Goal: Task Accomplishment & Management: Use online tool/utility

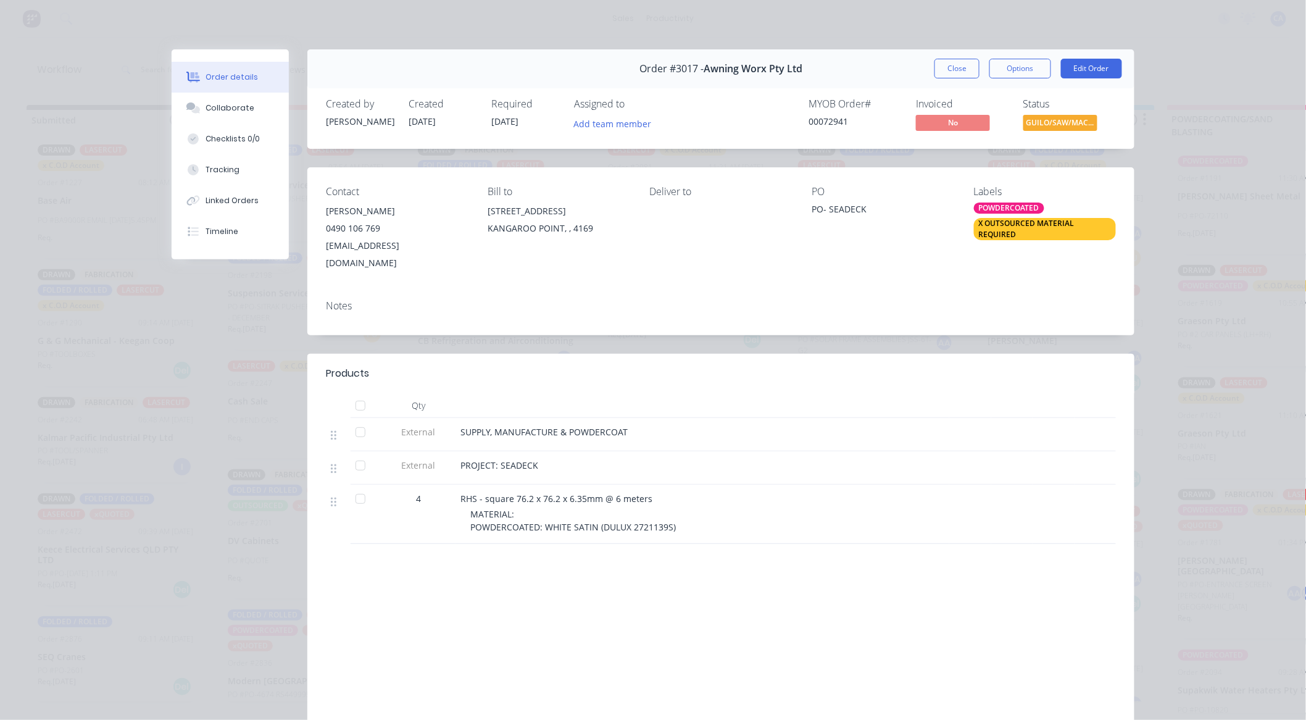
scroll to position [343, 0]
click at [937, 69] on button "Close" at bounding box center [956, 69] width 45 height 20
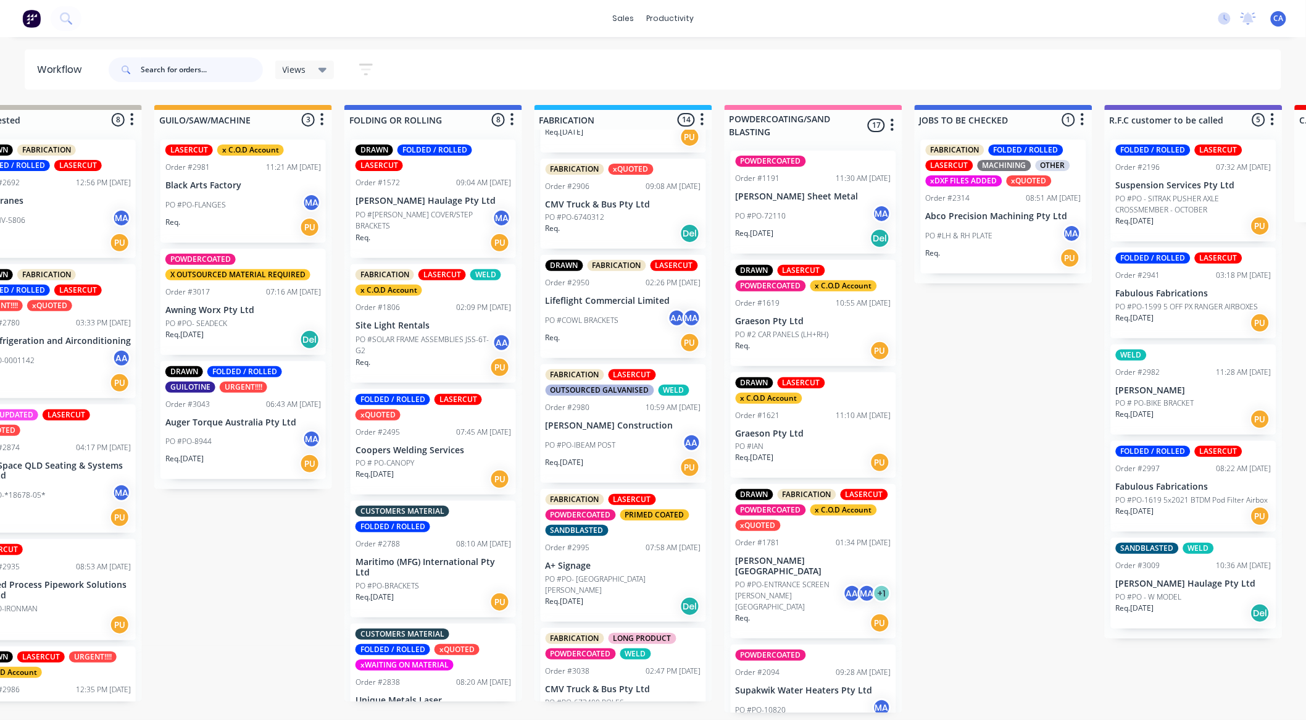
scroll to position [1123, 0]
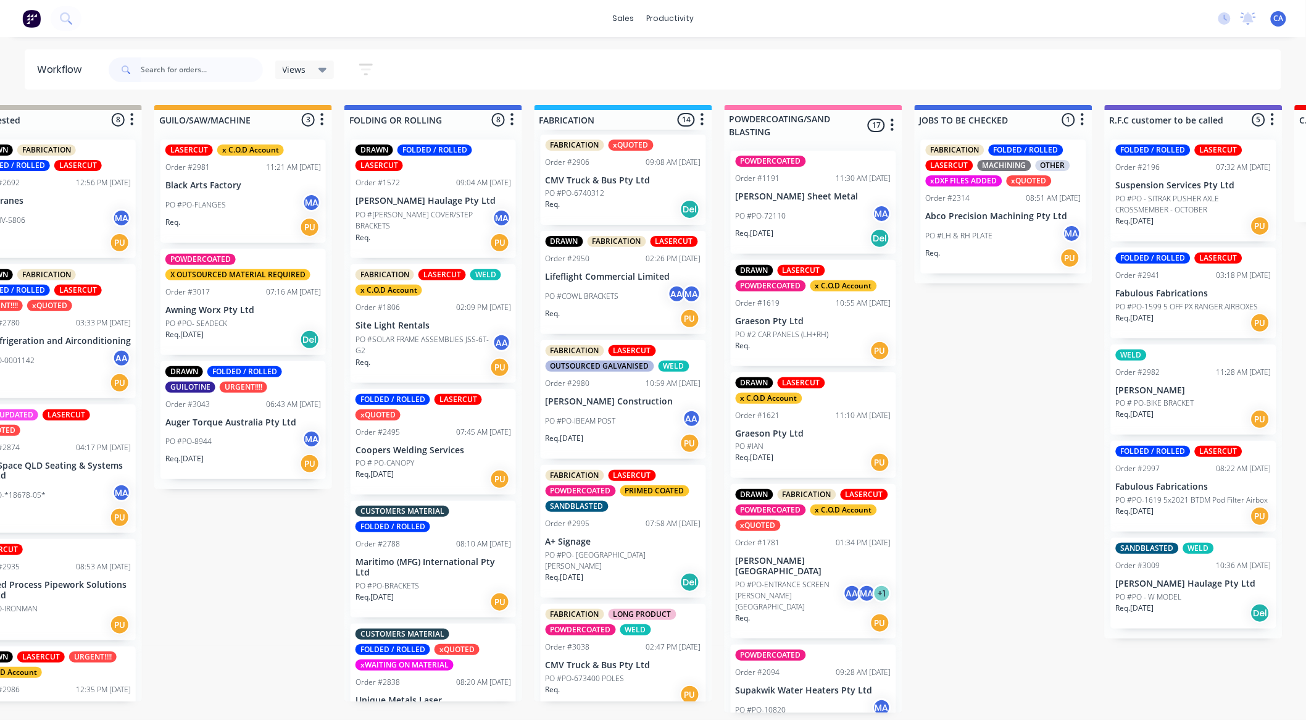
click at [654, 684] on div "Req. PU" at bounding box center [624, 694] width 156 height 21
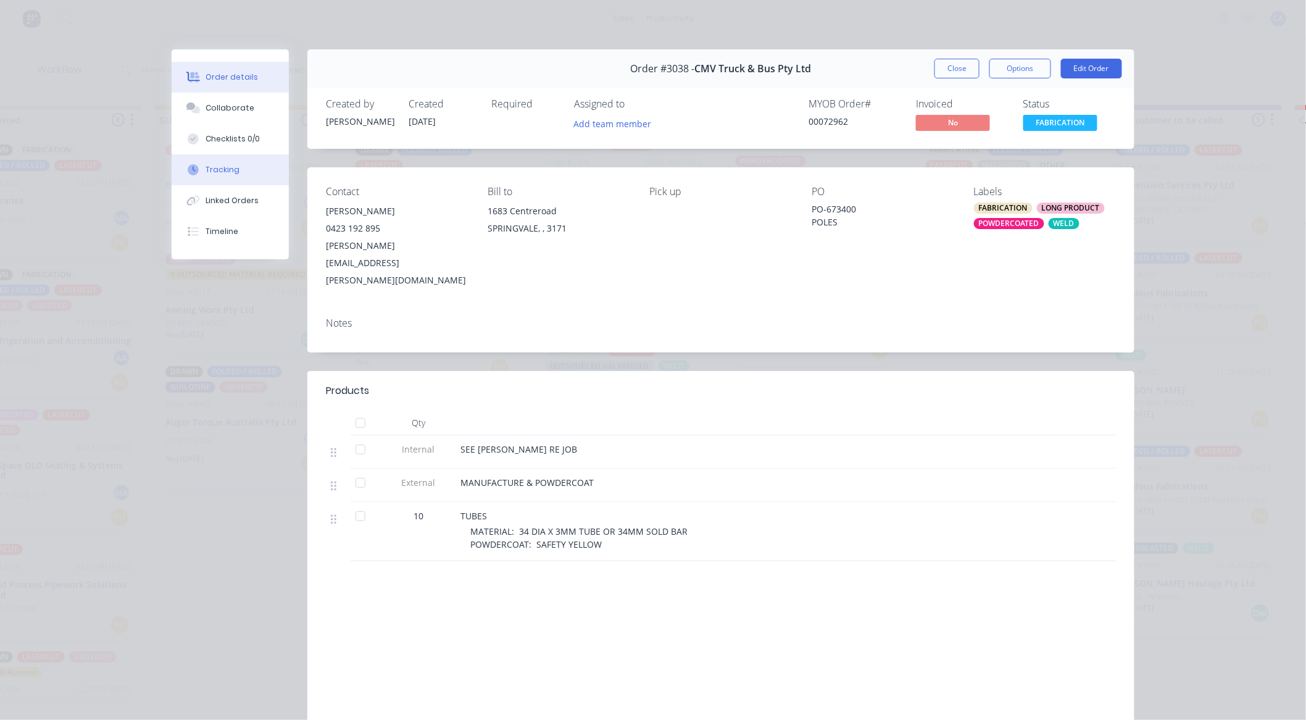
click at [217, 164] on div "Tracking" at bounding box center [223, 169] width 34 height 11
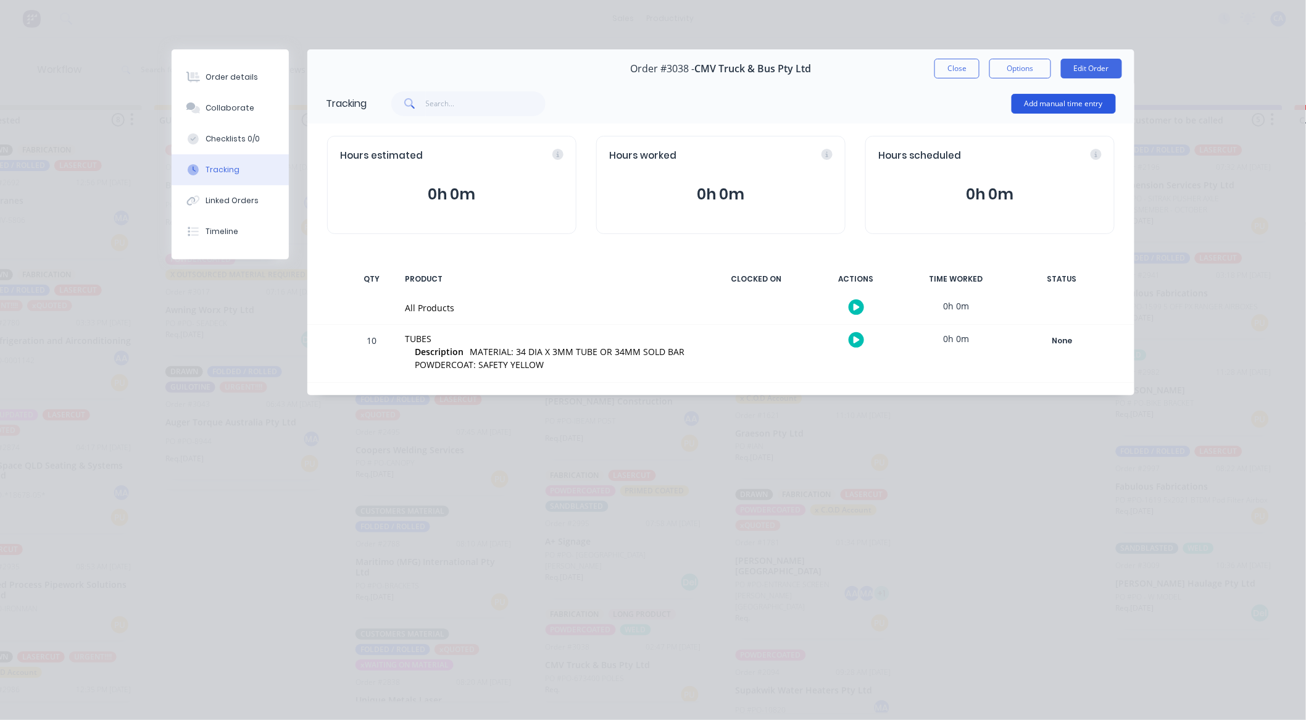
click at [1046, 106] on button "Add manual time entry" at bounding box center [1063, 104] width 104 height 20
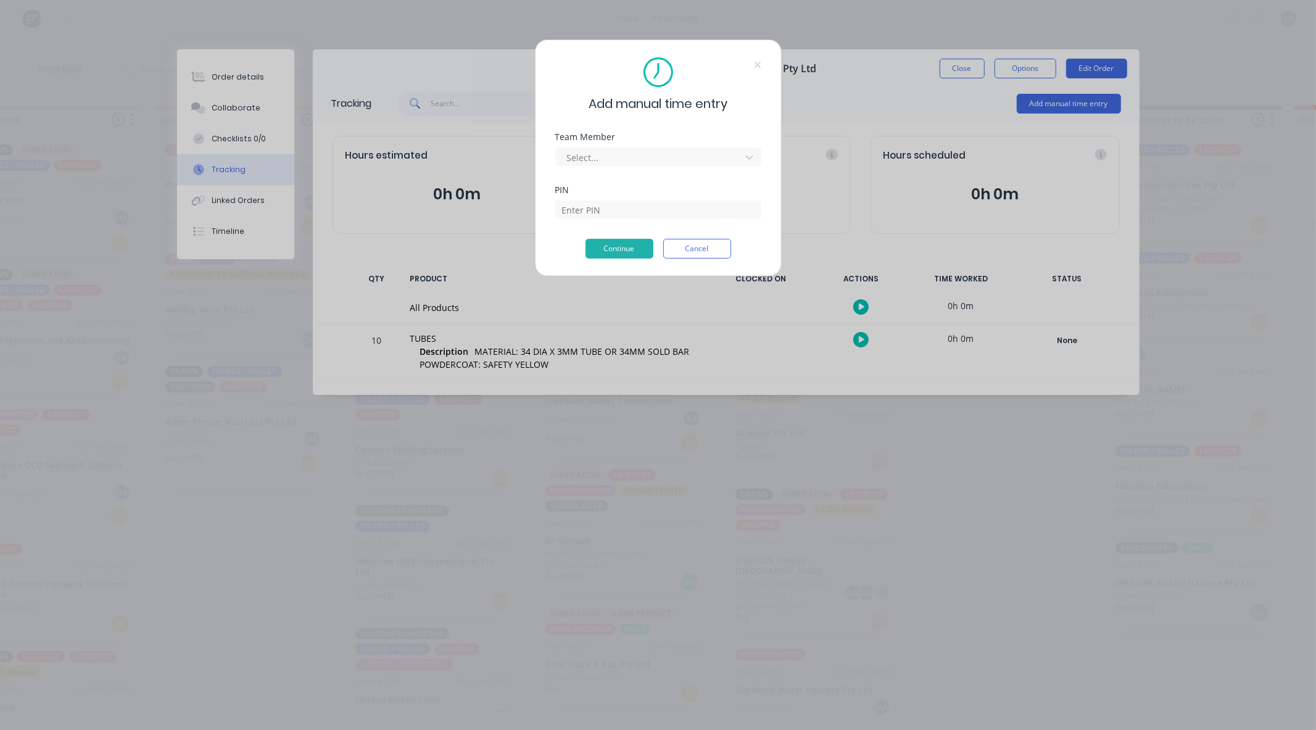
click at [670, 145] on div "Select..." at bounding box center [658, 155] width 206 height 22
drag, startPoint x: 654, startPoint y: 163, endPoint x: 675, endPoint y: 181, distance: 27.6
click at [655, 163] on div at bounding box center [650, 157] width 169 height 15
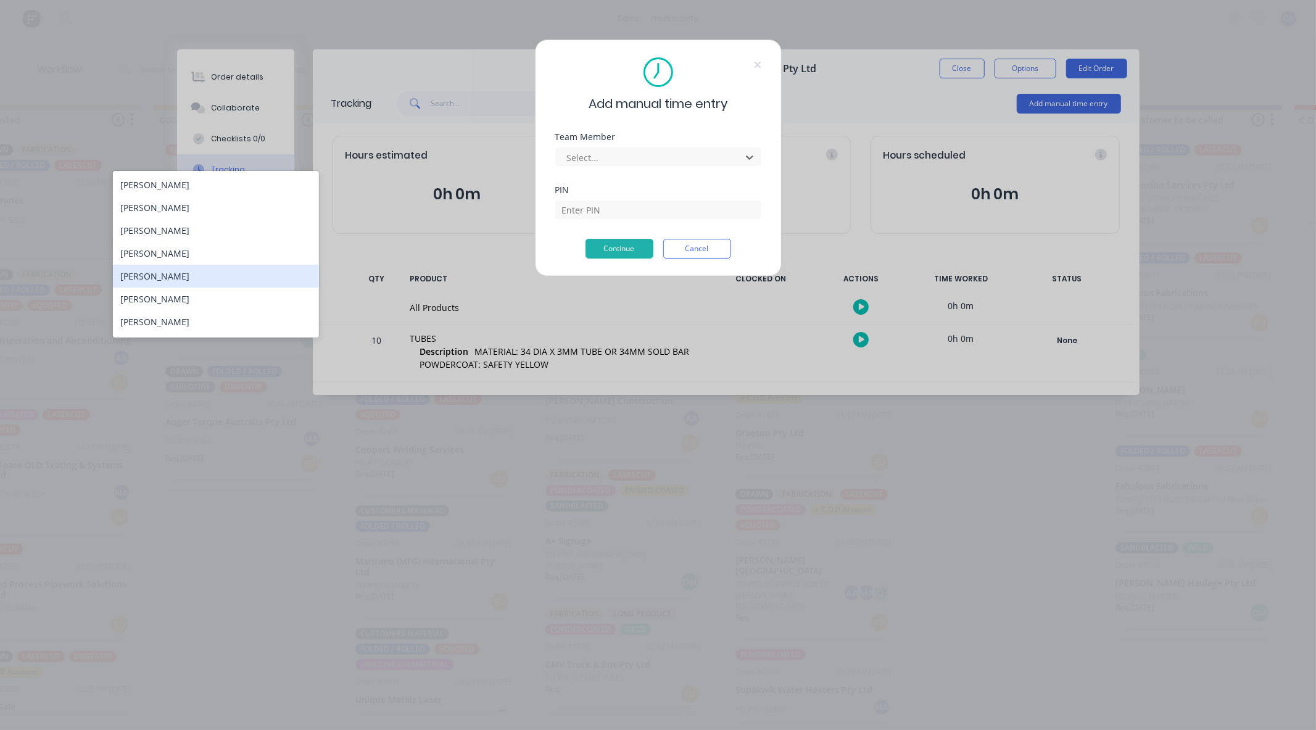
scroll to position [66, 0]
click at [181, 278] on div "[PERSON_NAME]" at bounding box center [216, 278] width 206 height 23
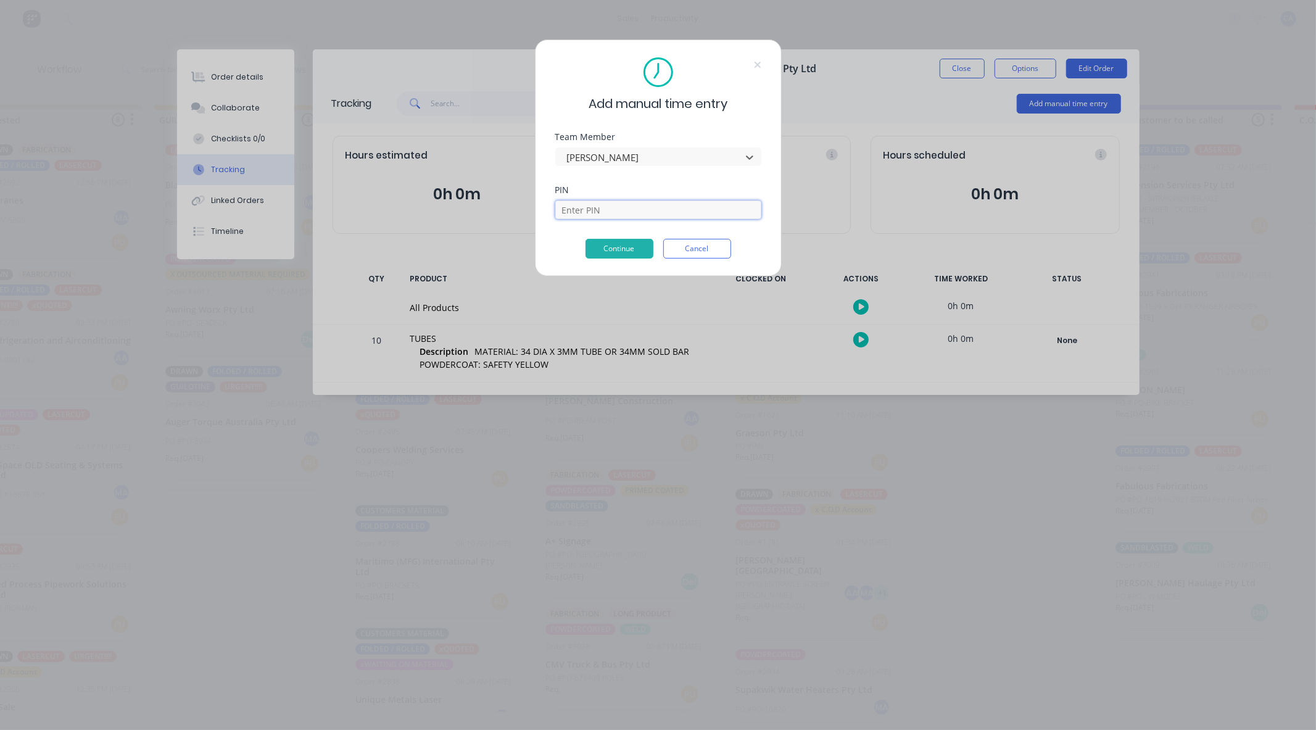
click at [597, 206] on input at bounding box center [658, 210] width 206 height 19
type input "0000"
click at [600, 247] on button "Continue" at bounding box center [620, 249] width 68 height 20
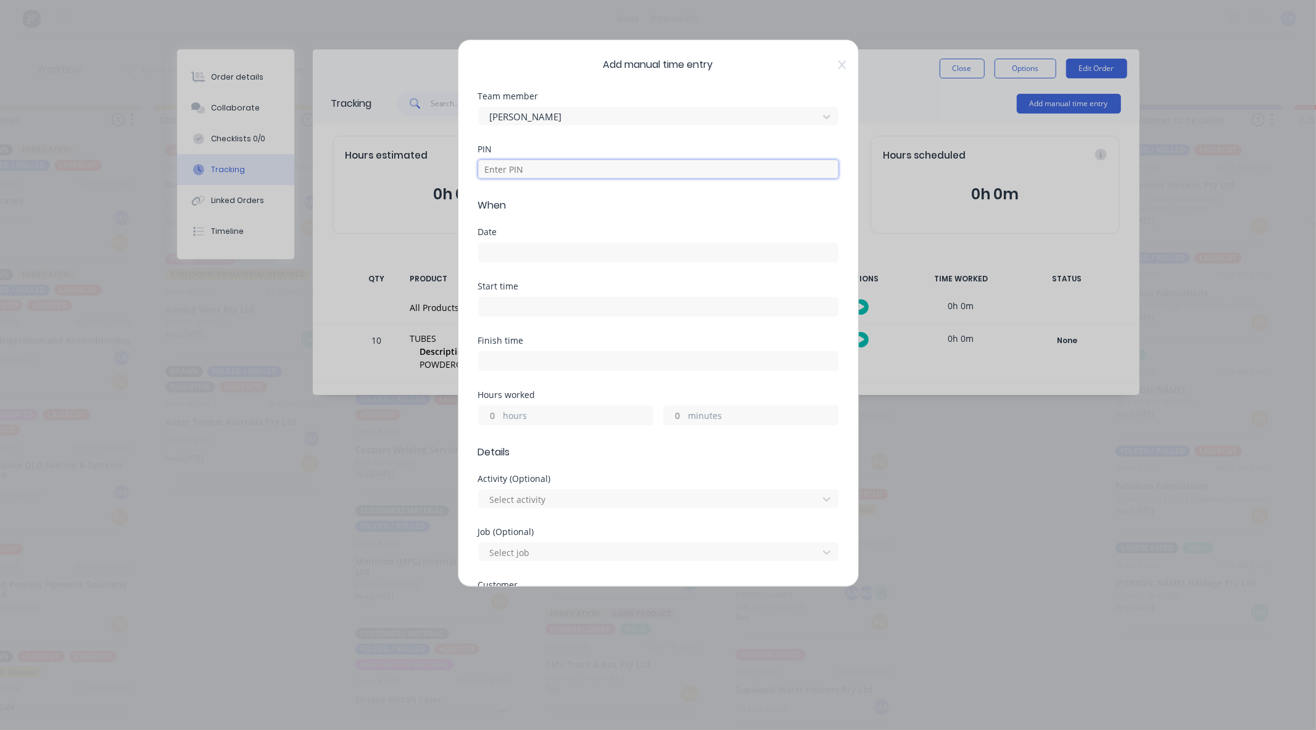
click at [541, 167] on input at bounding box center [658, 169] width 360 height 19
type input "0000"
click at [510, 246] on input at bounding box center [658, 252] width 359 height 19
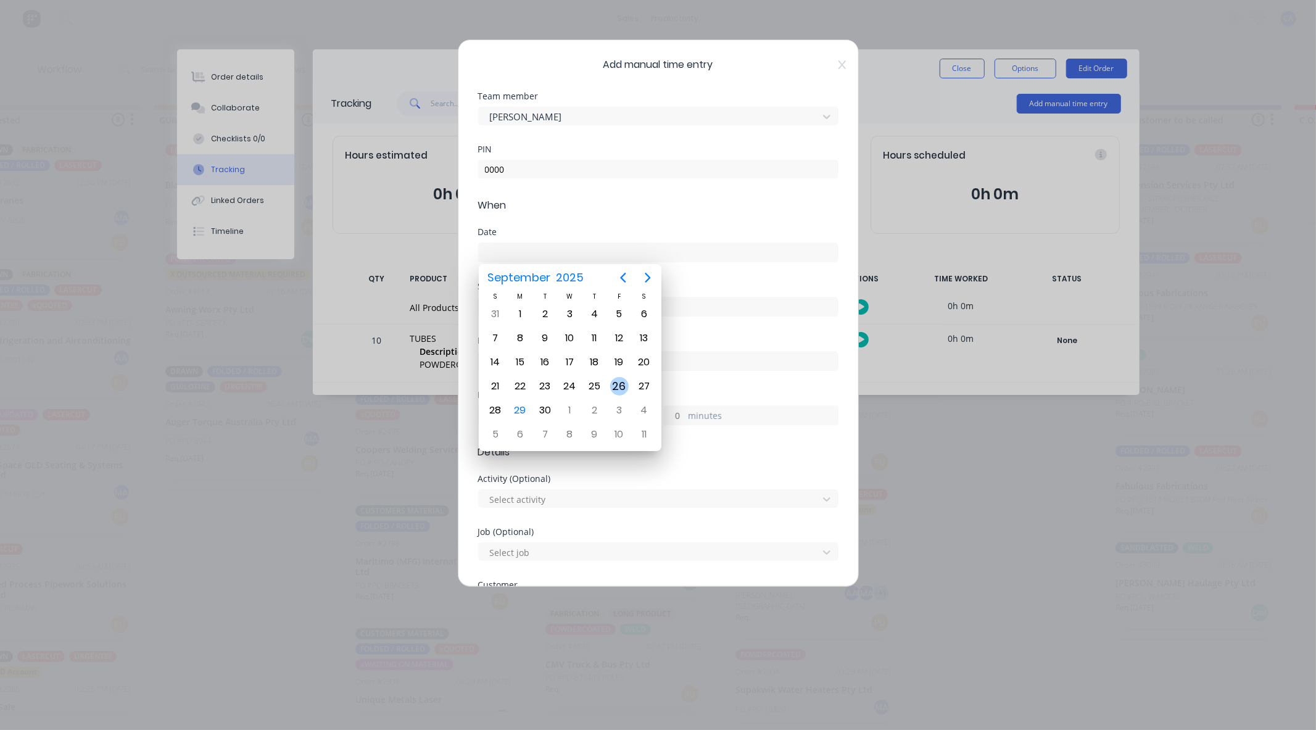
click at [620, 381] on div "26" at bounding box center [619, 386] width 19 height 19
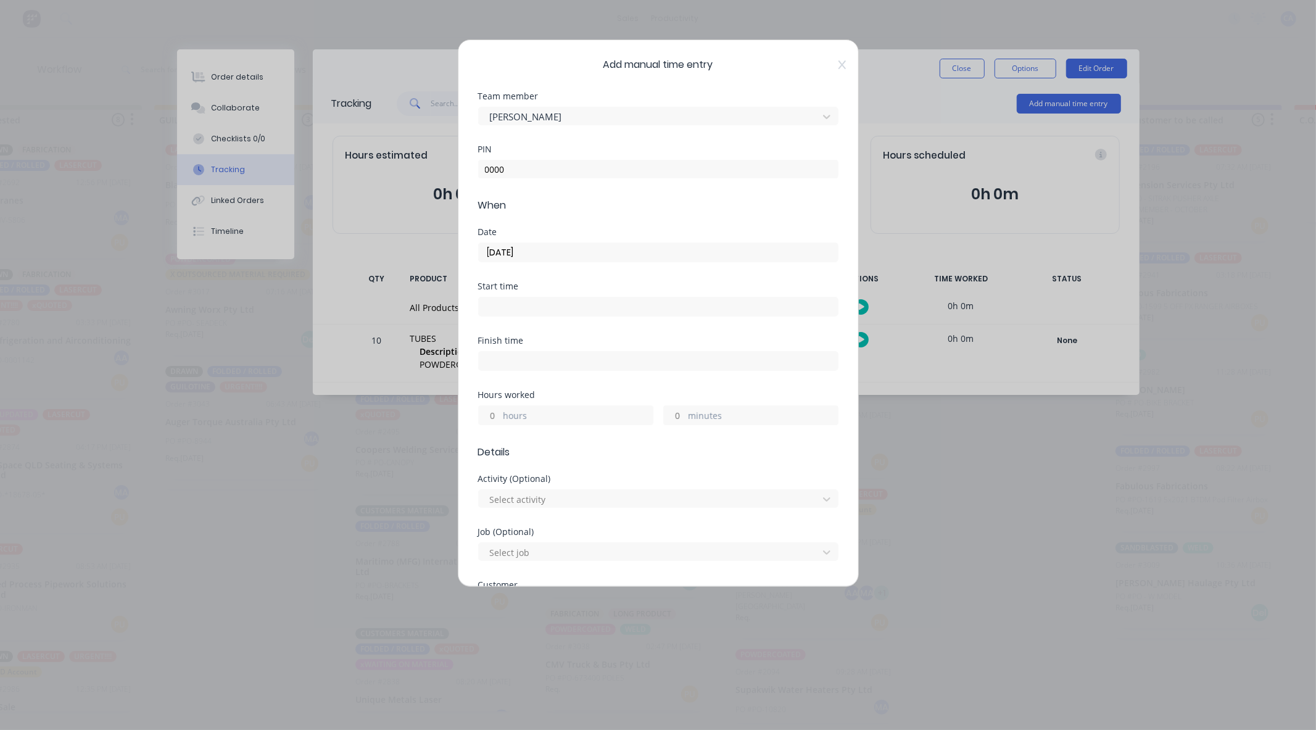
click at [547, 254] on input "[DATE]" at bounding box center [658, 252] width 359 height 19
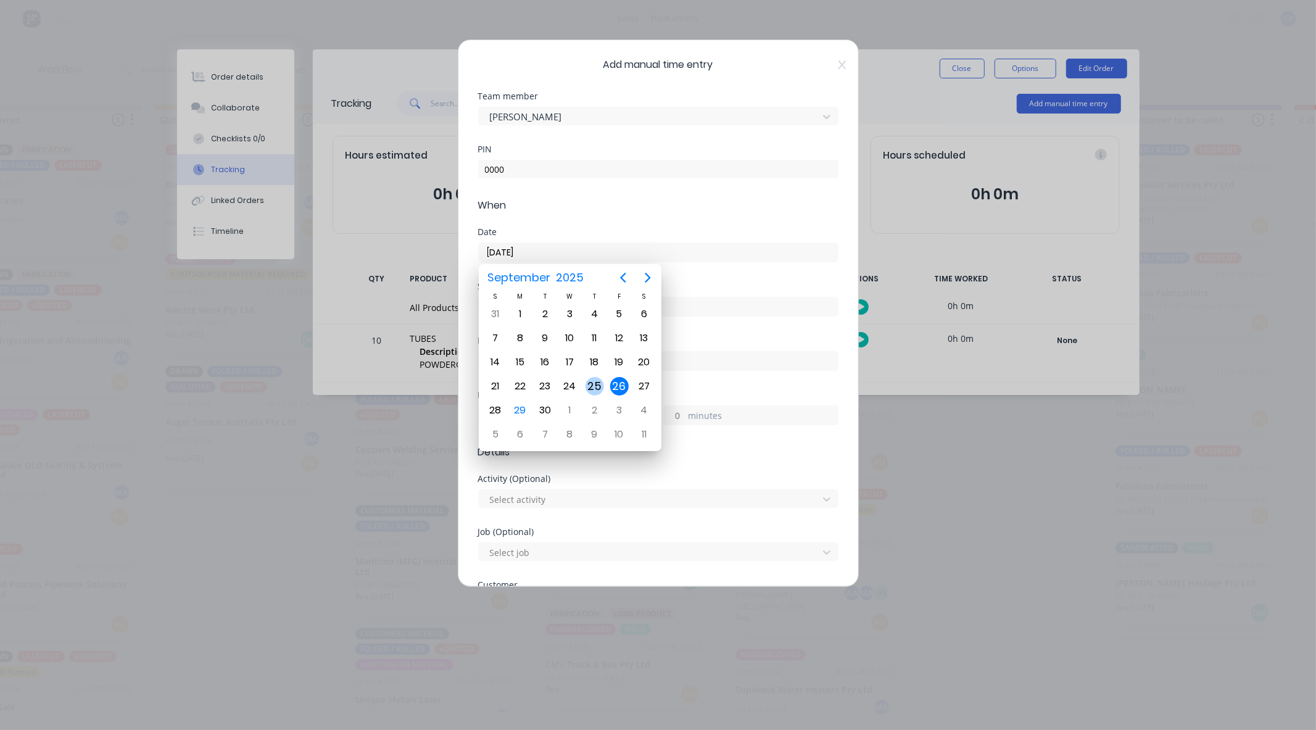
click at [597, 377] on div "25" at bounding box center [595, 386] width 19 height 19
type input "[DATE]"
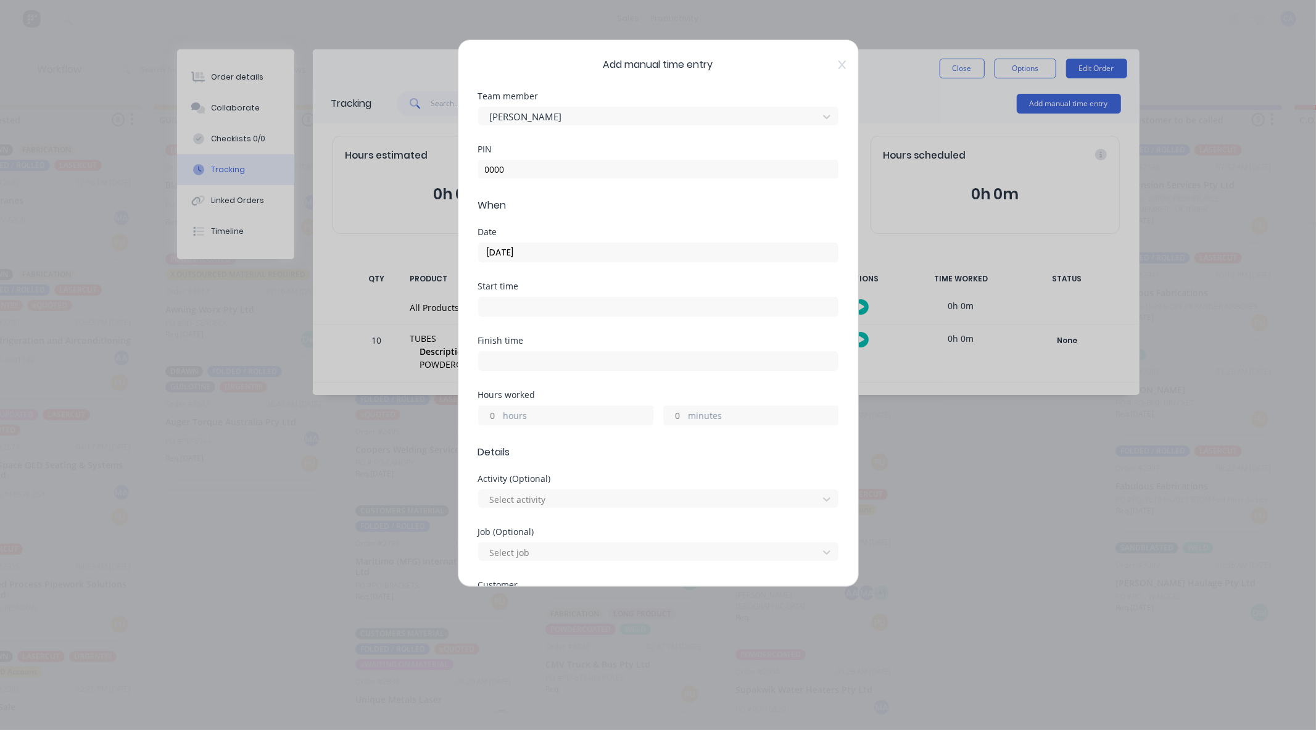
click at [499, 420] on input "hours" at bounding box center [490, 415] width 22 height 19
type input "8"
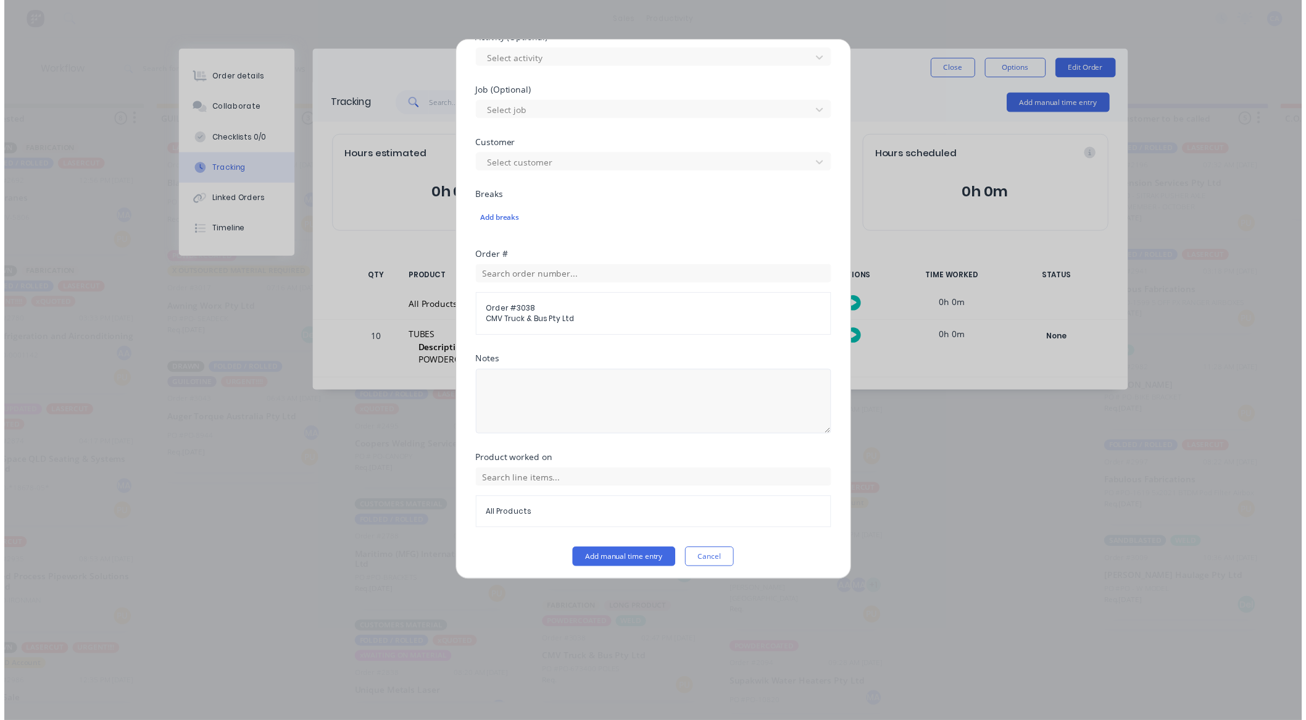
scroll to position [446, 0]
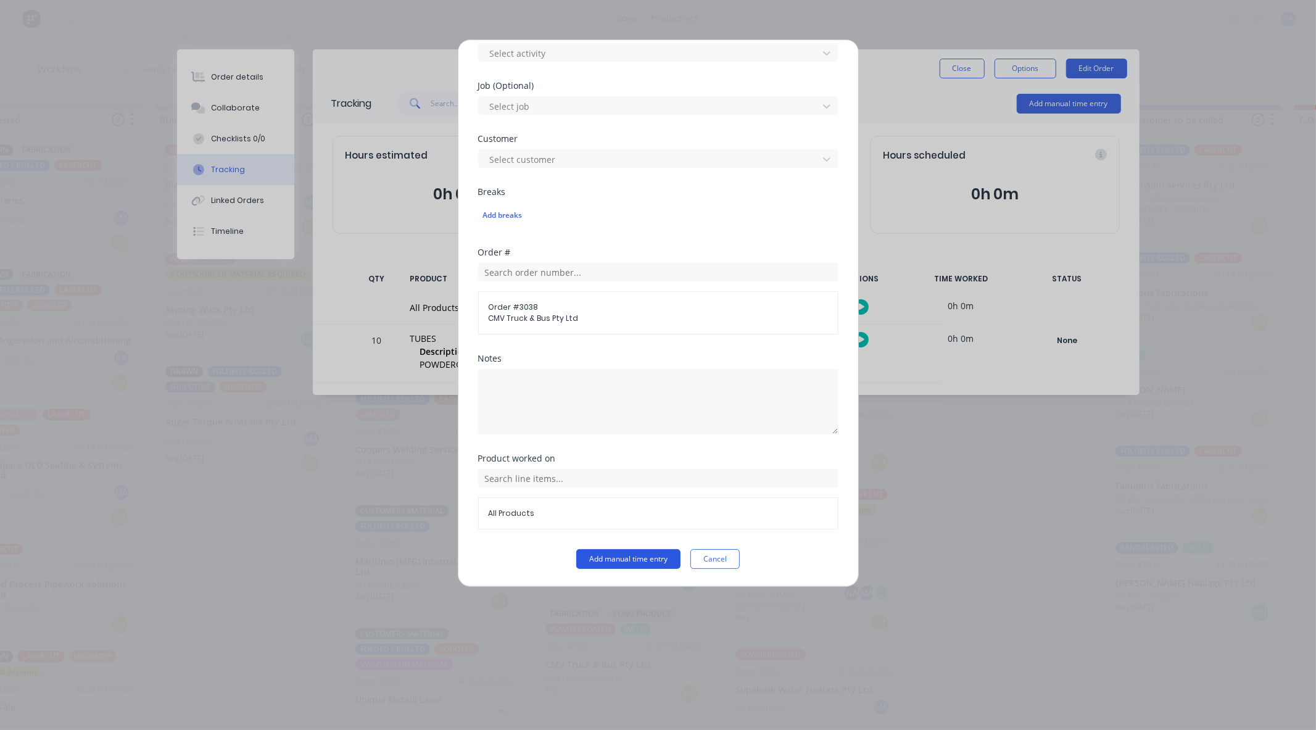
type input "9"
click at [621, 564] on button "Add manual time entry" at bounding box center [628, 559] width 104 height 20
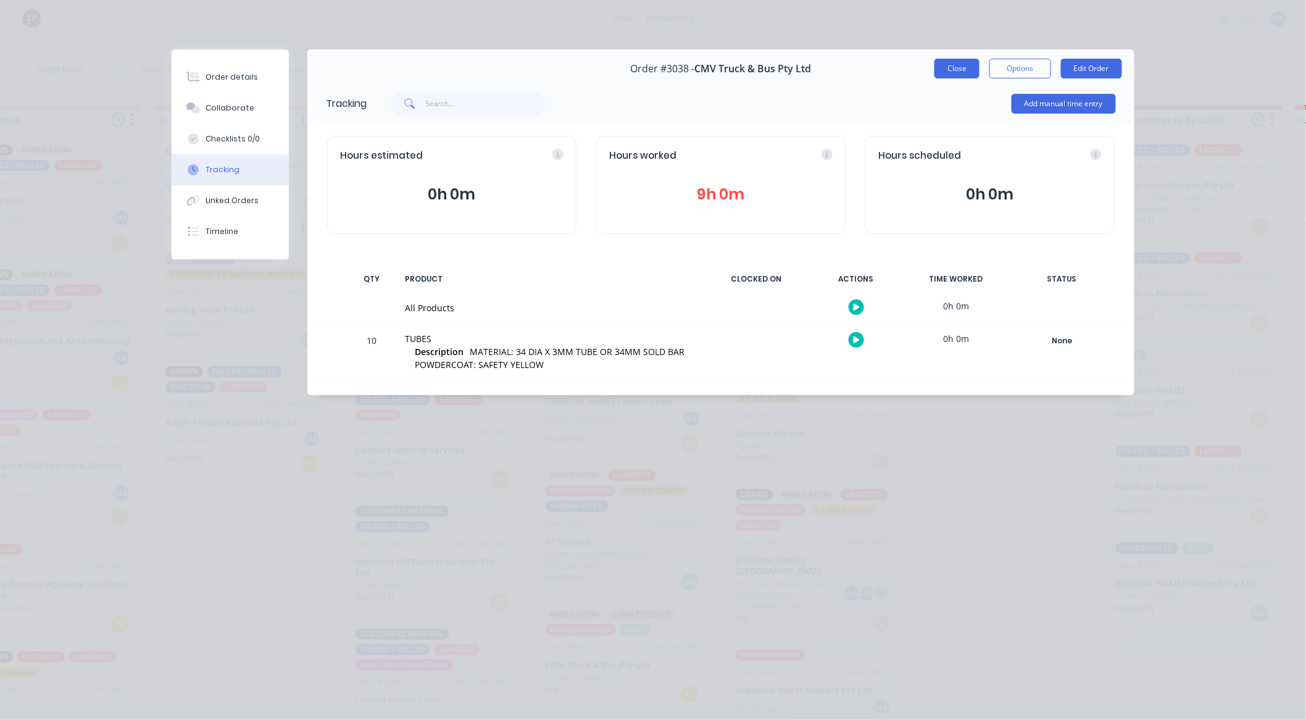
click at [961, 69] on button "Close" at bounding box center [956, 69] width 45 height 20
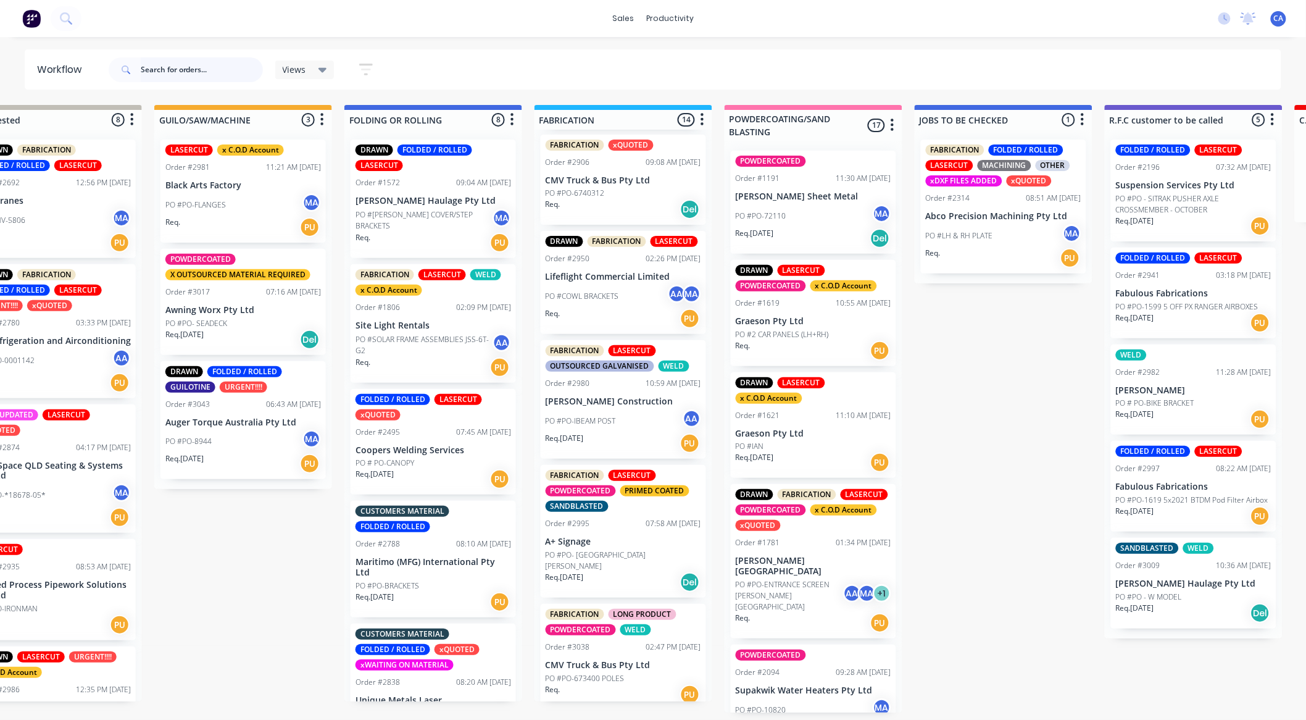
scroll to position [2, 442]
click at [639, 684] on div "Req. PU" at bounding box center [624, 694] width 156 height 21
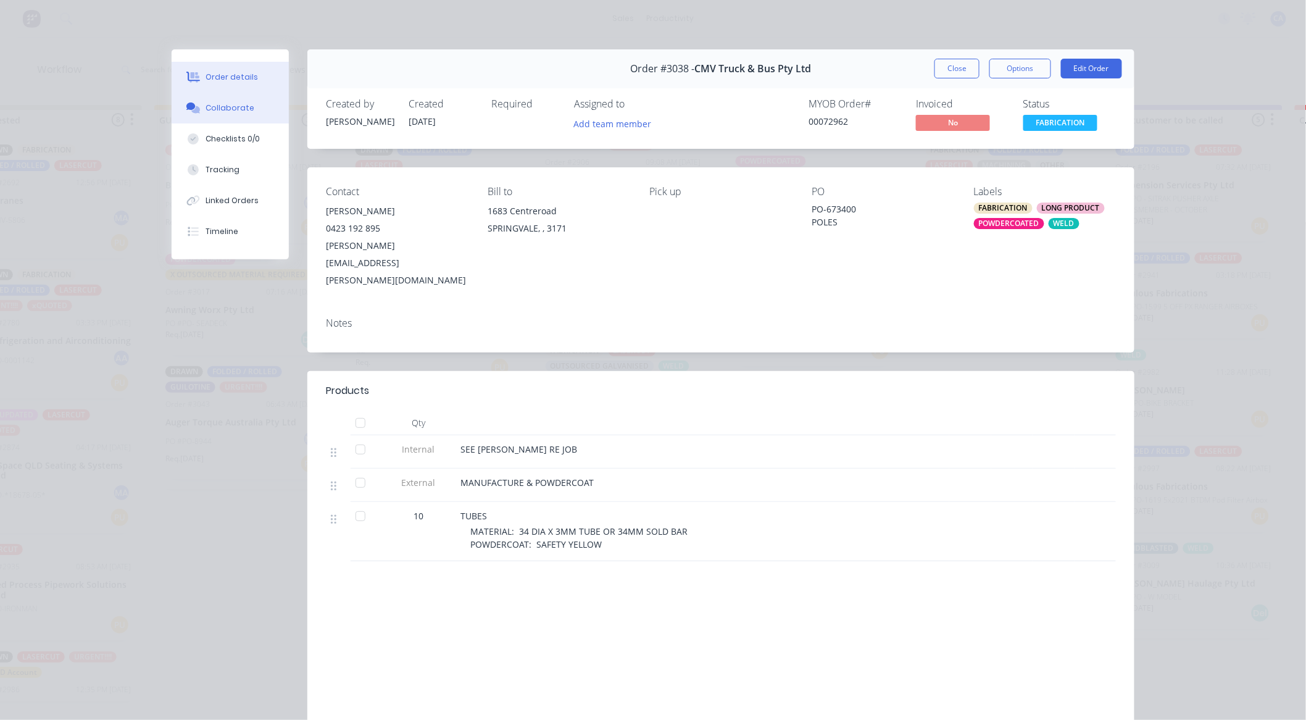
click at [248, 108] on button "Collaborate" at bounding box center [230, 108] width 117 height 31
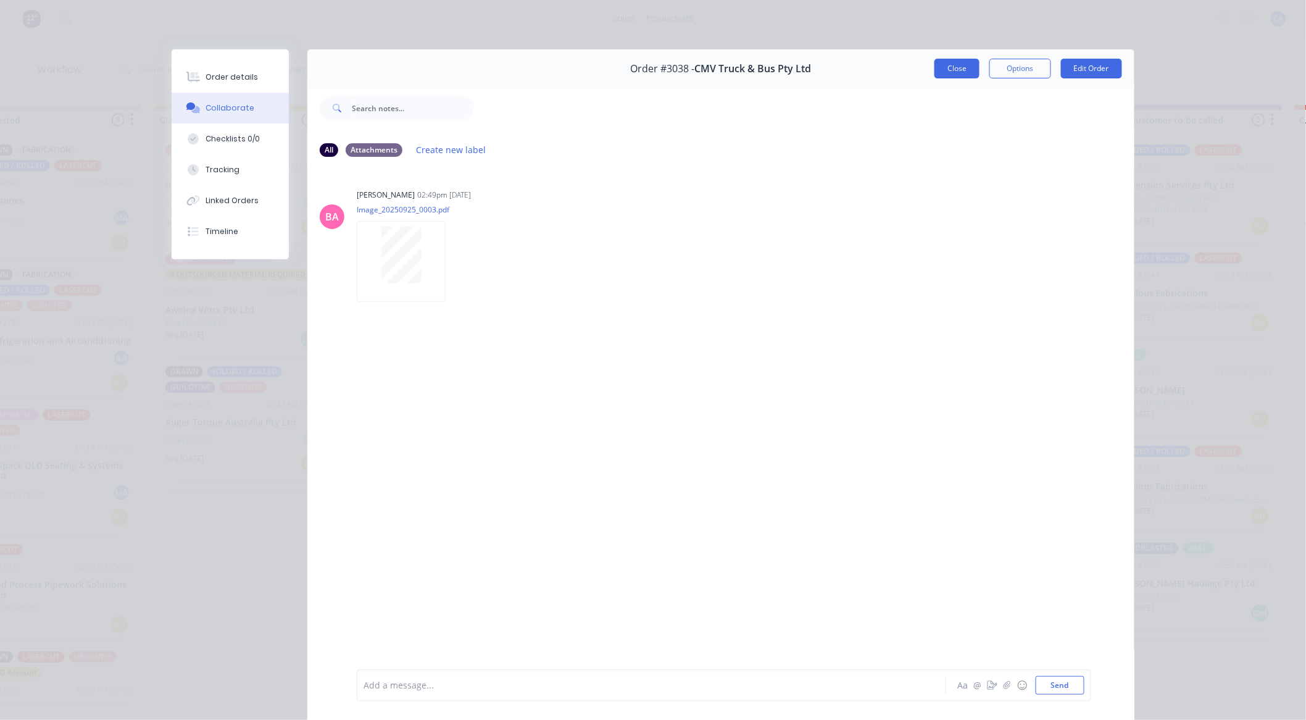
click at [934, 72] on button "Close" at bounding box center [956, 69] width 45 height 20
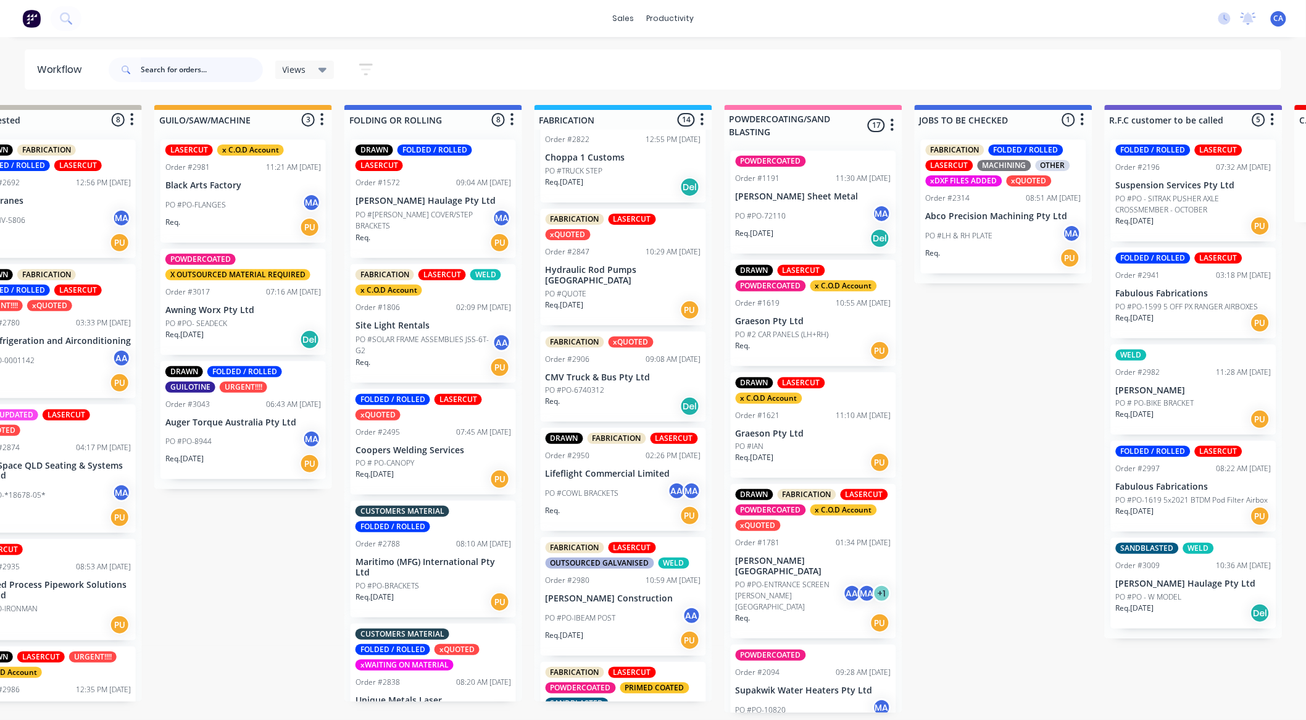
scroll to position [960, 0]
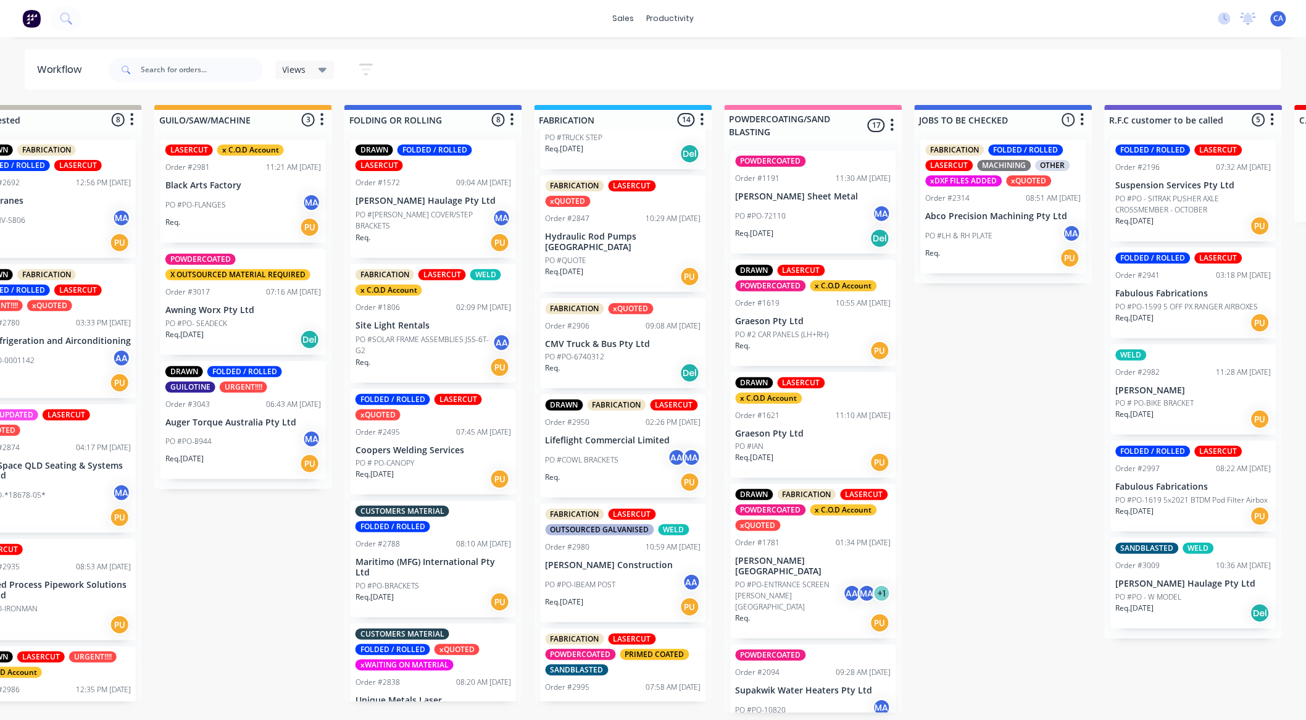
click at [632, 488] on div "Req. PU" at bounding box center [624, 481] width 156 height 21
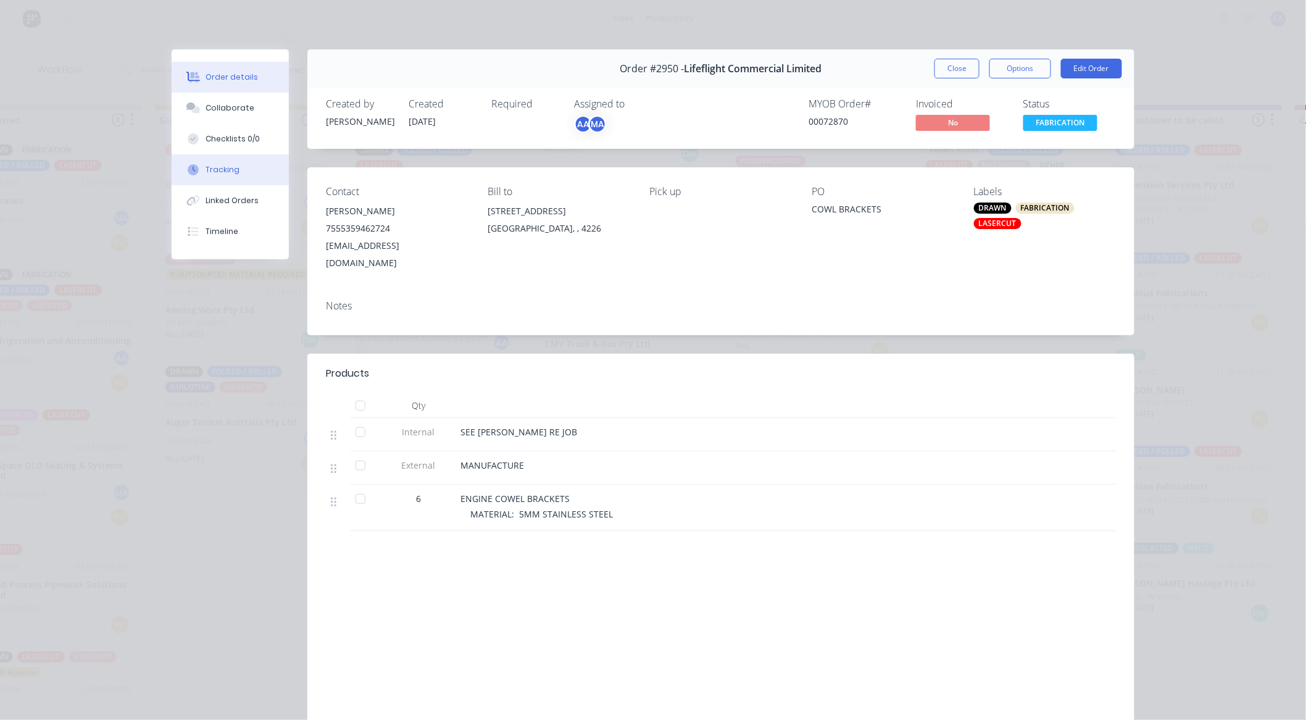
click at [233, 170] on button "Tracking" at bounding box center [230, 169] width 117 height 31
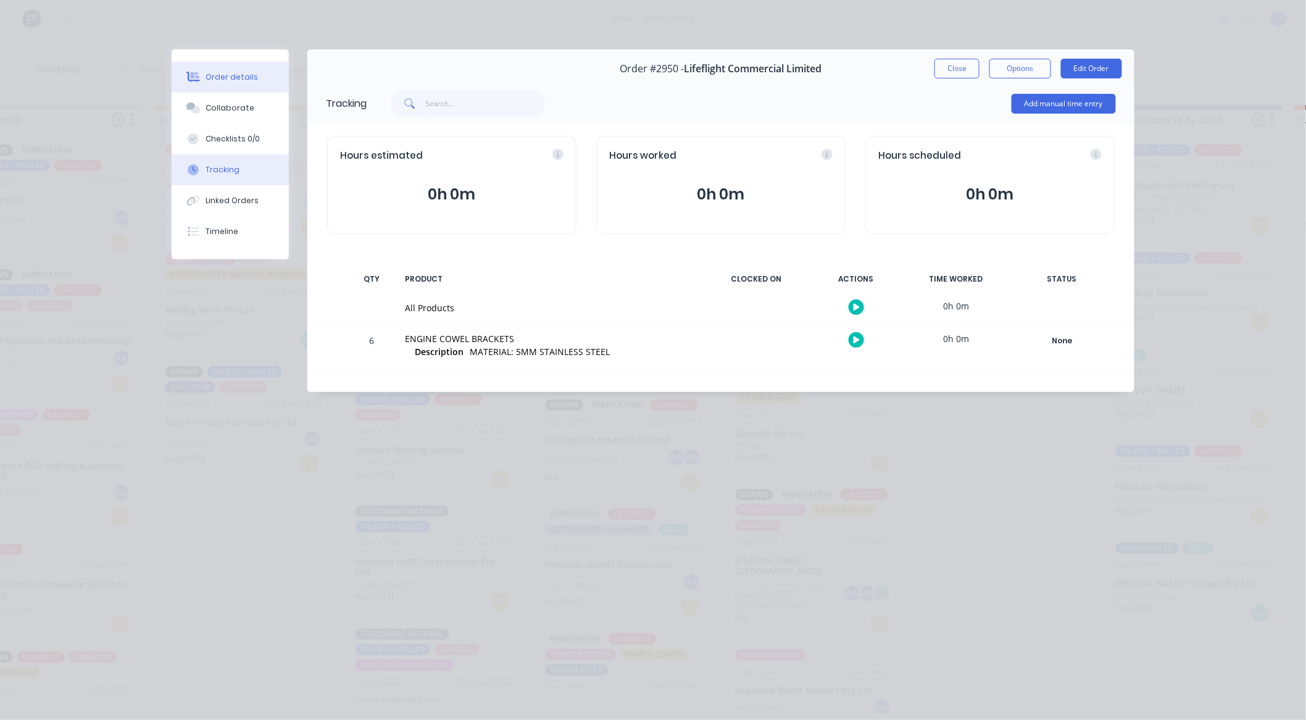
click at [237, 88] on button "Order details" at bounding box center [230, 77] width 117 height 31
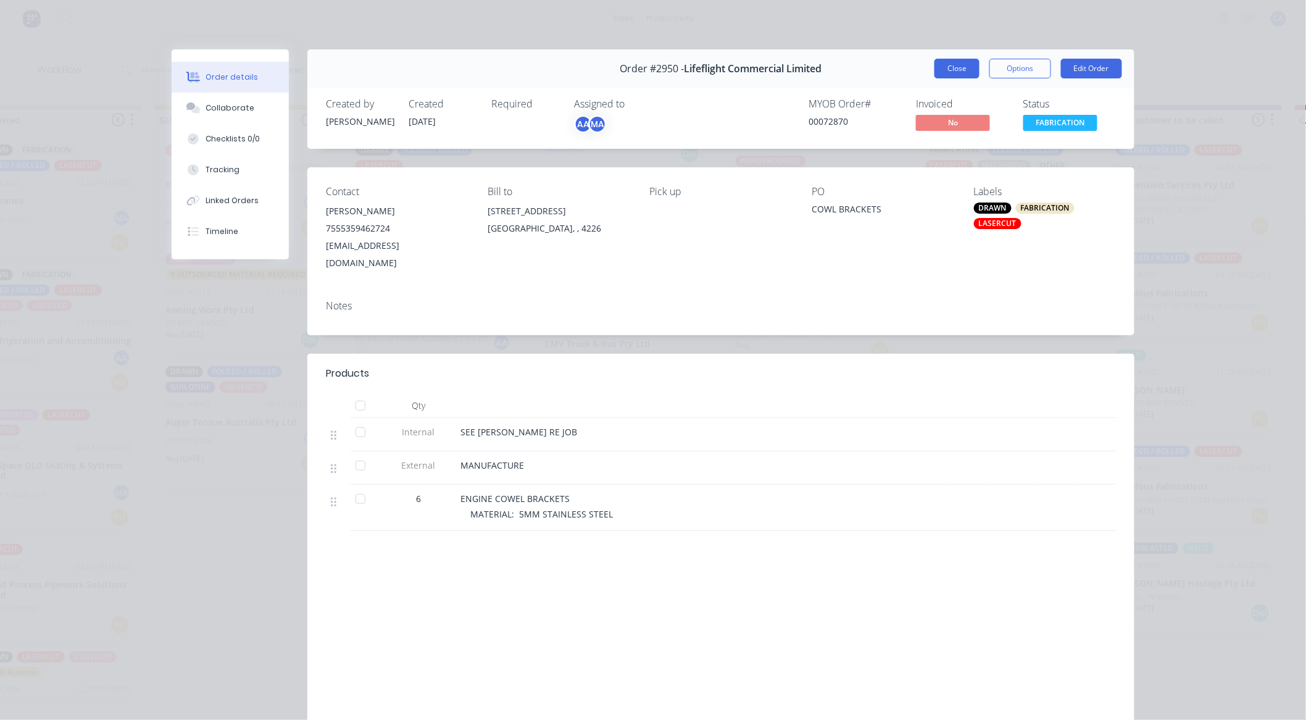
click at [939, 69] on button "Close" at bounding box center [956, 69] width 45 height 20
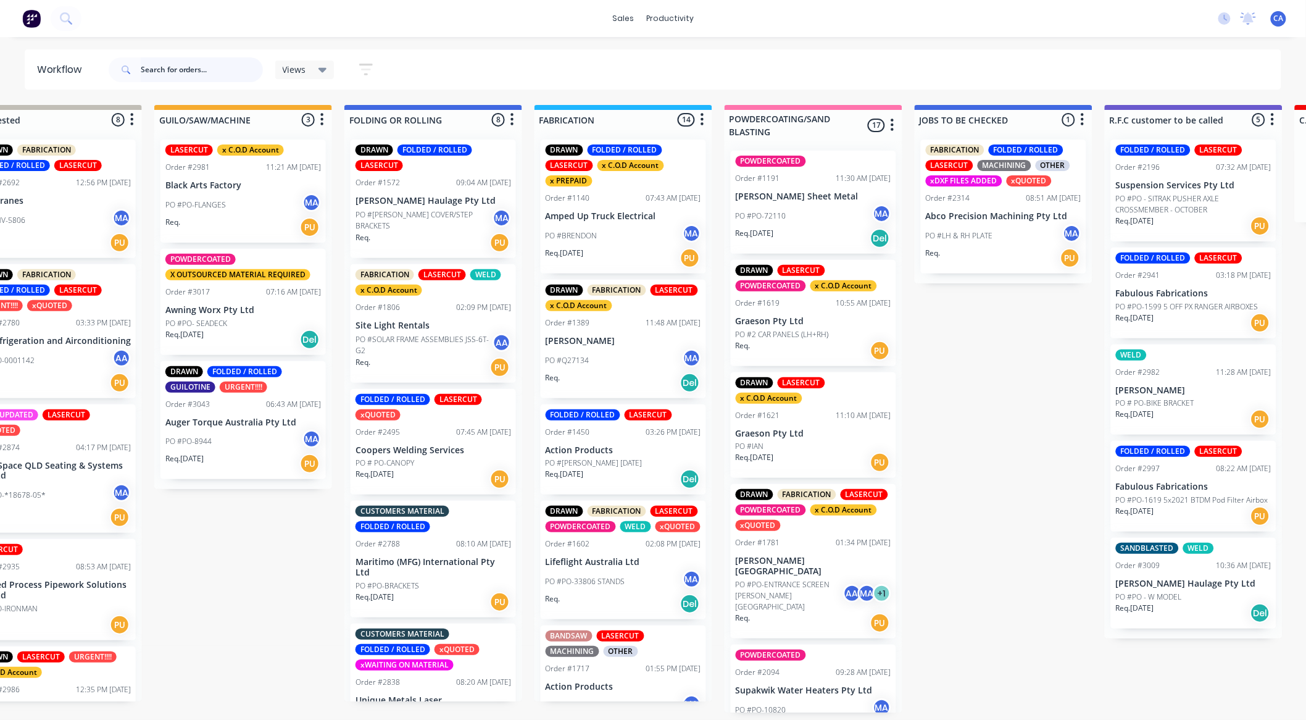
scroll to position [0, 442]
click at [626, 260] on div "Req. [DATE] PU" at bounding box center [624, 257] width 156 height 21
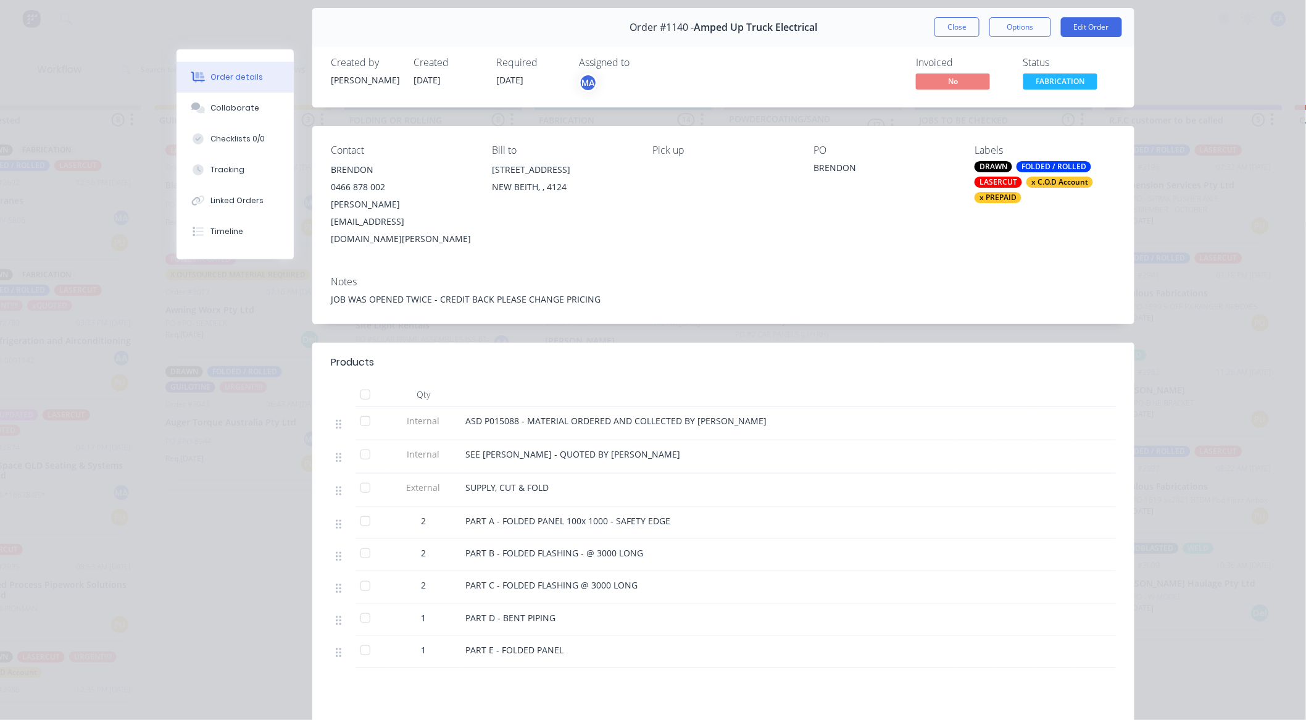
scroll to position [0, 0]
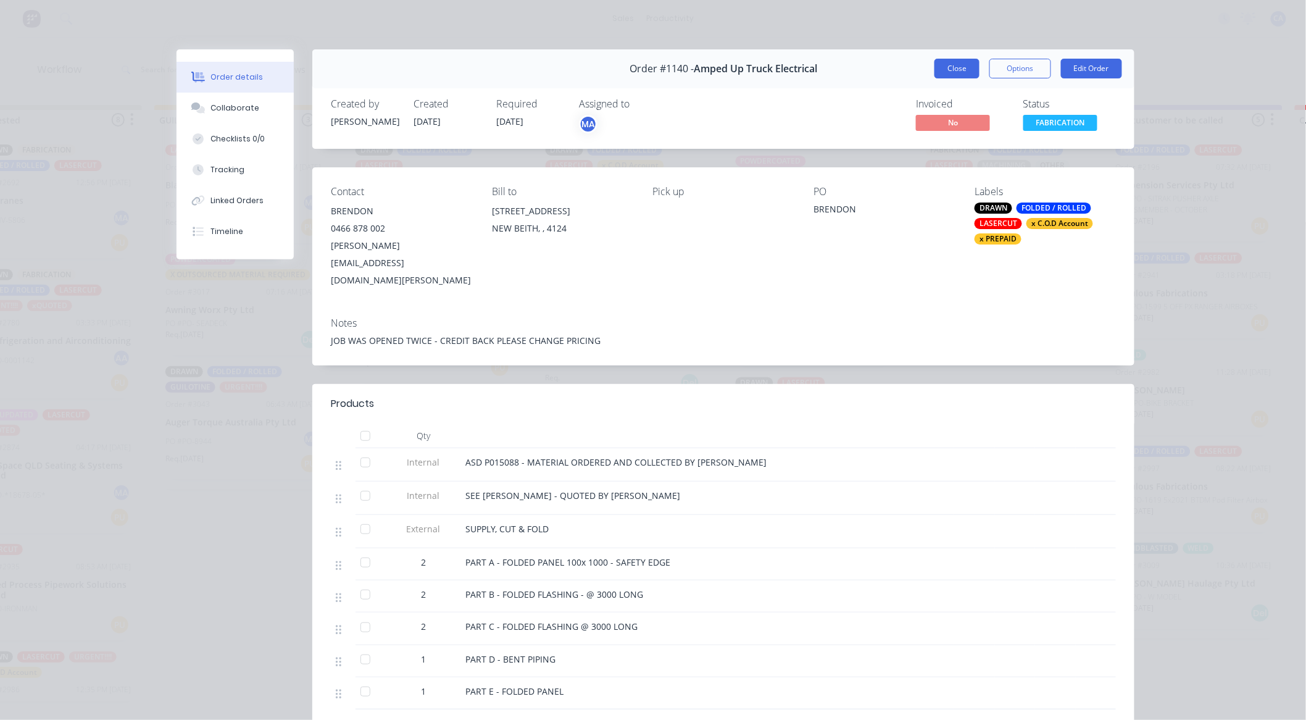
click at [948, 64] on button "Close" at bounding box center [956, 69] width 45 height 20
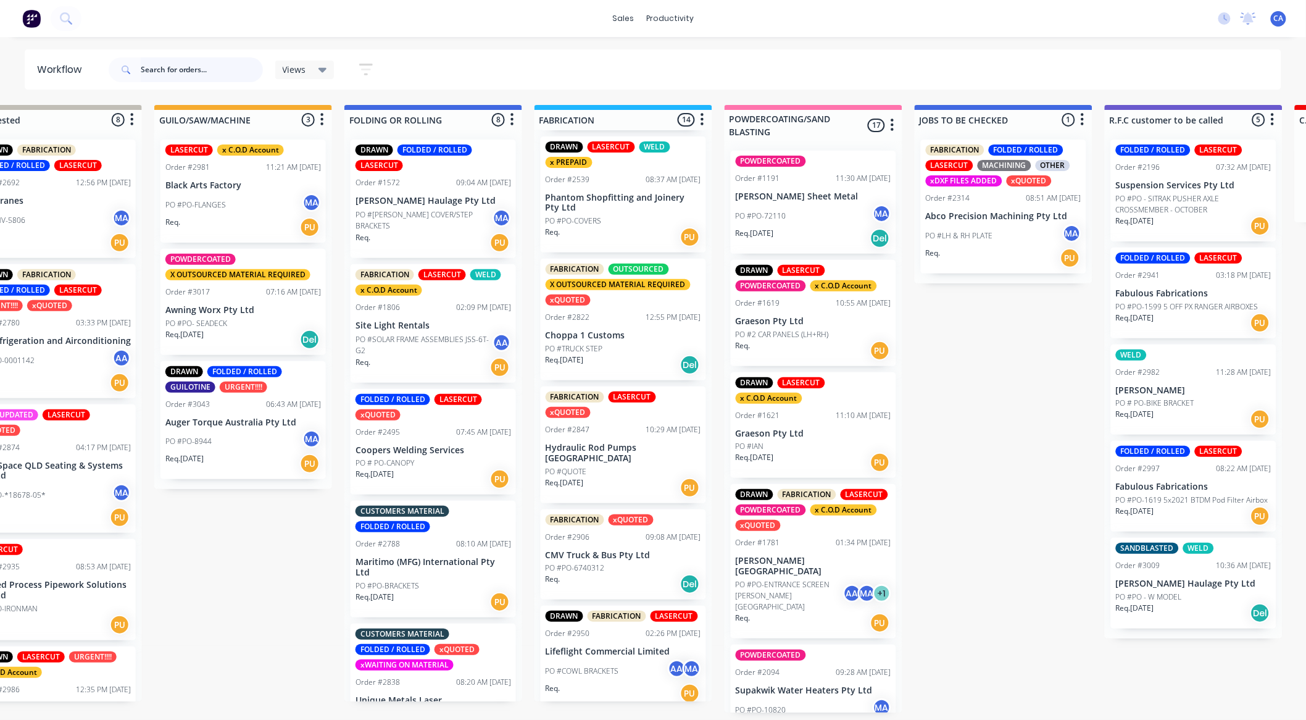
scroll to position [754, 0]
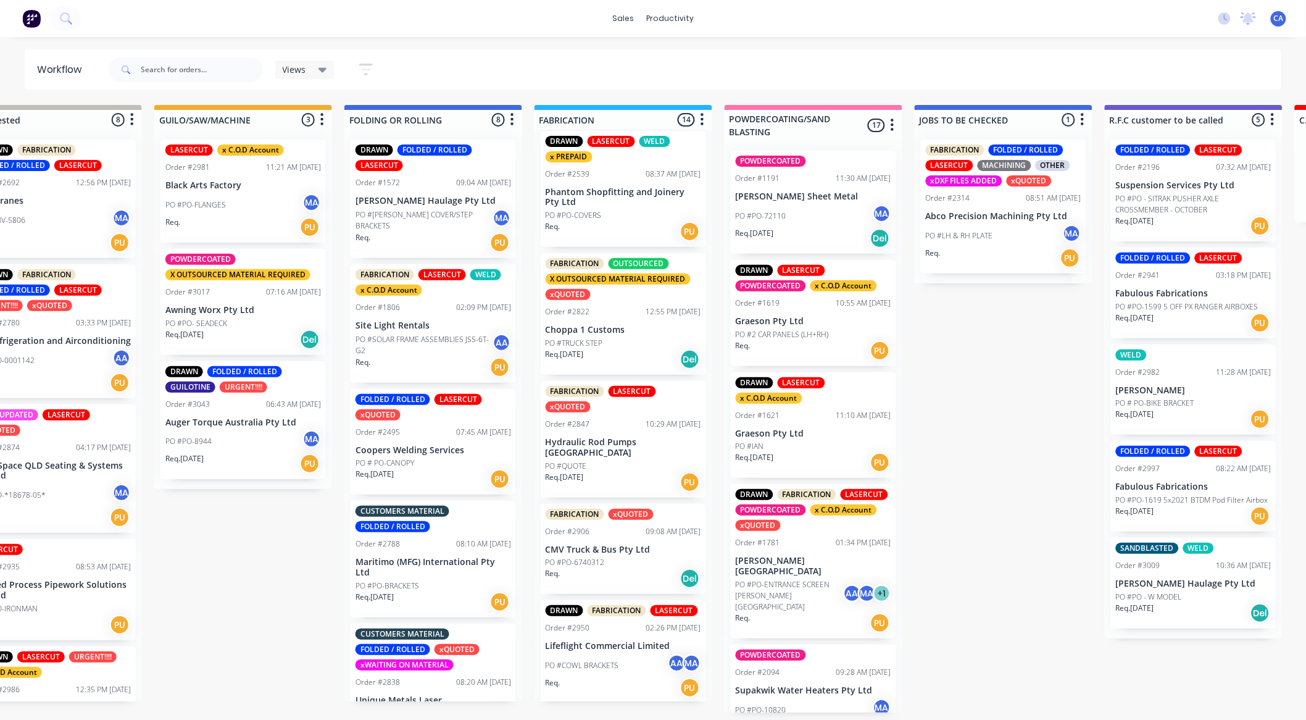
click at [628, 242] on div "Req. PU" at bounding box center [624, 231] width 156 height 21
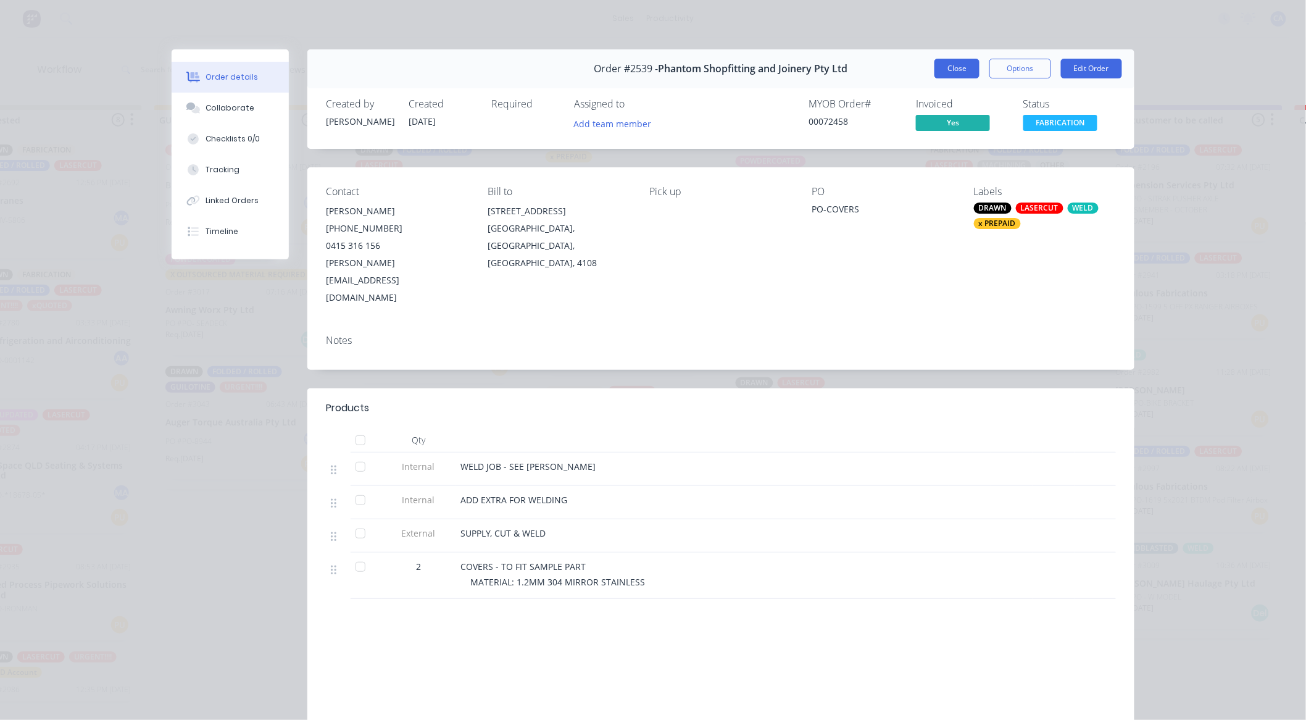
click at [939, 72] on button "Close" at bounding box center [956, 69] width 45 height 20
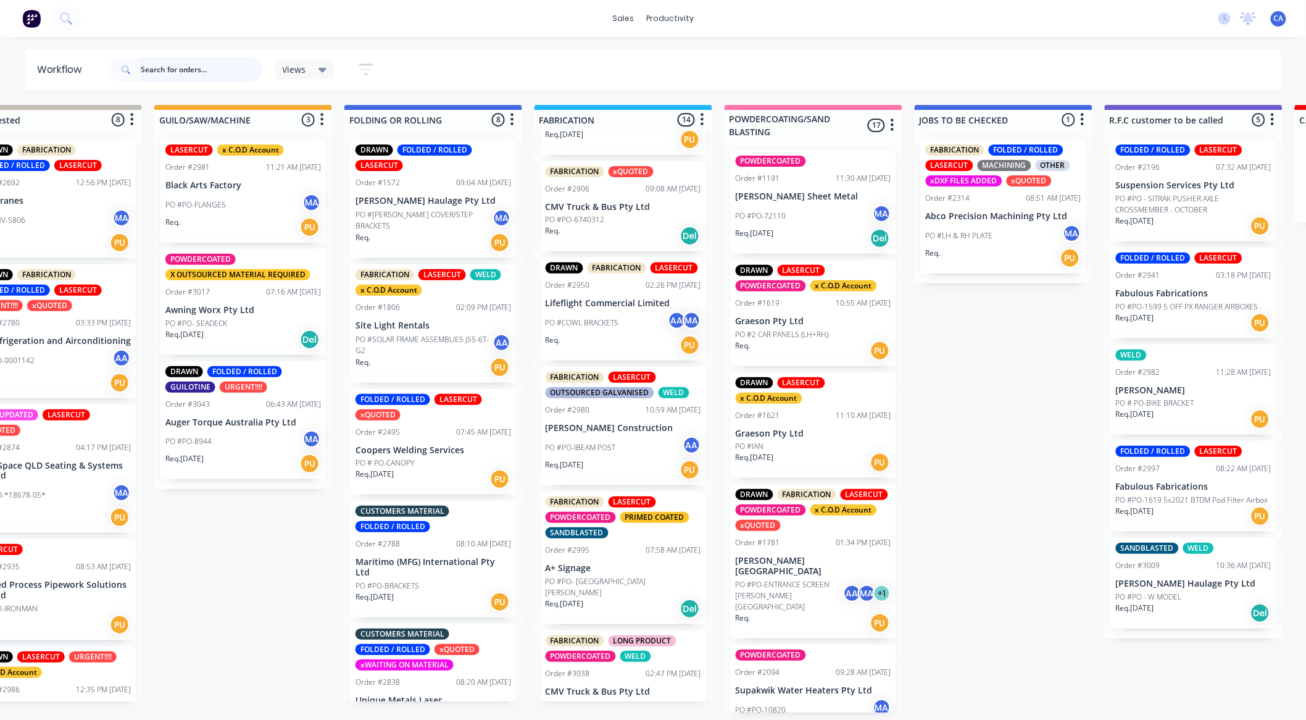
scroll to position [1123, 0]
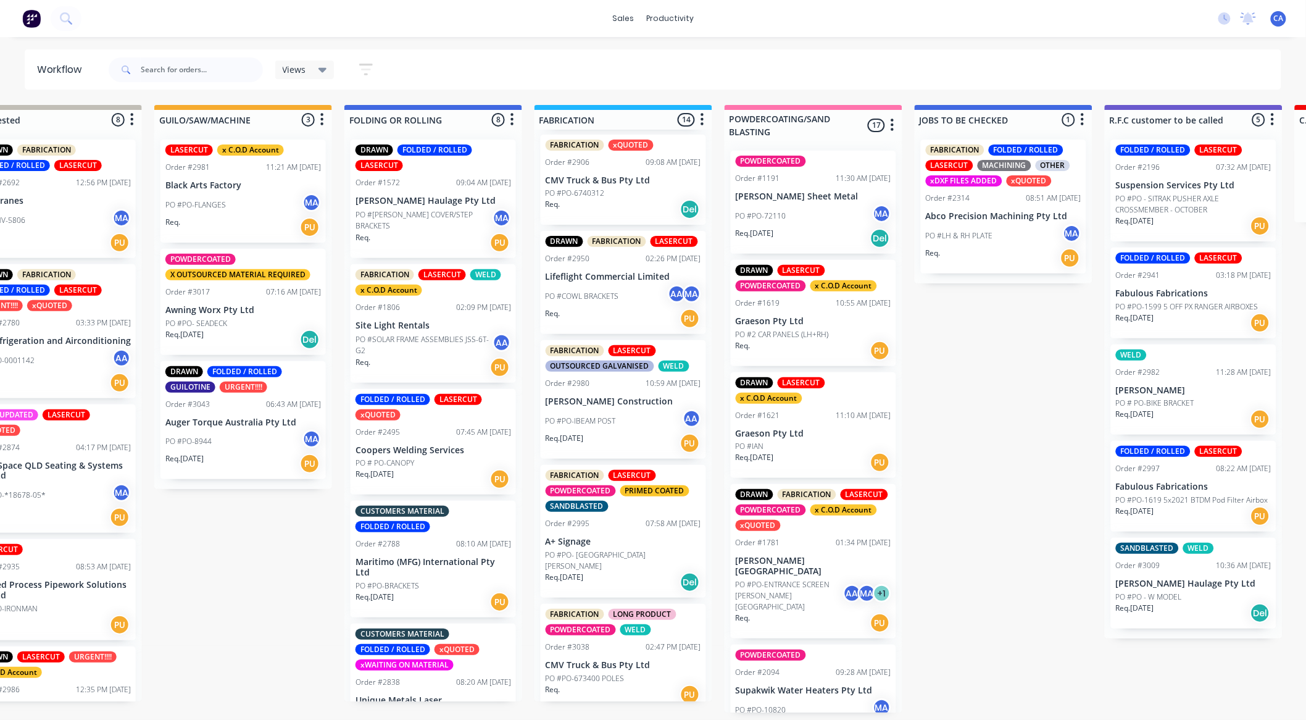
click at [649, 433] on div "PO #PO-IBEAM POST AA" at bounding box center [624, 420] width 156 height 23
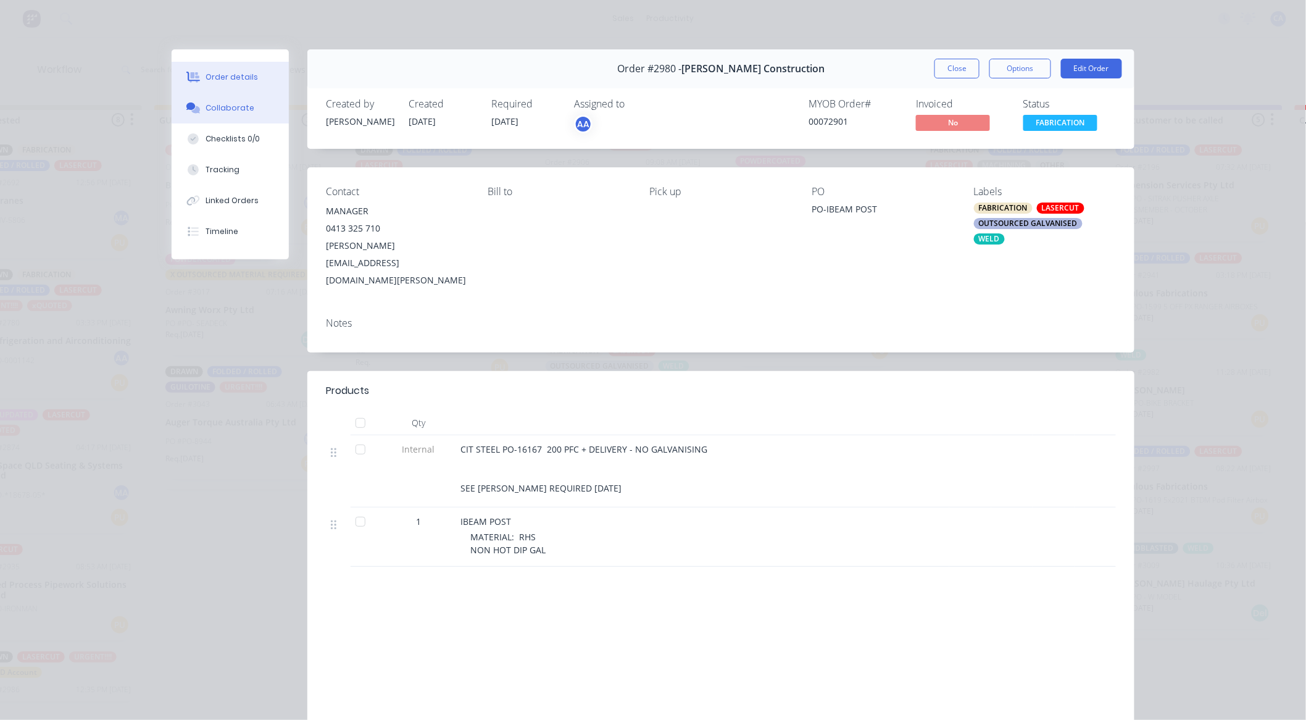
click at [243, 100] on button "Collaborate" at bounding box center [230, 108] width 117 height 31
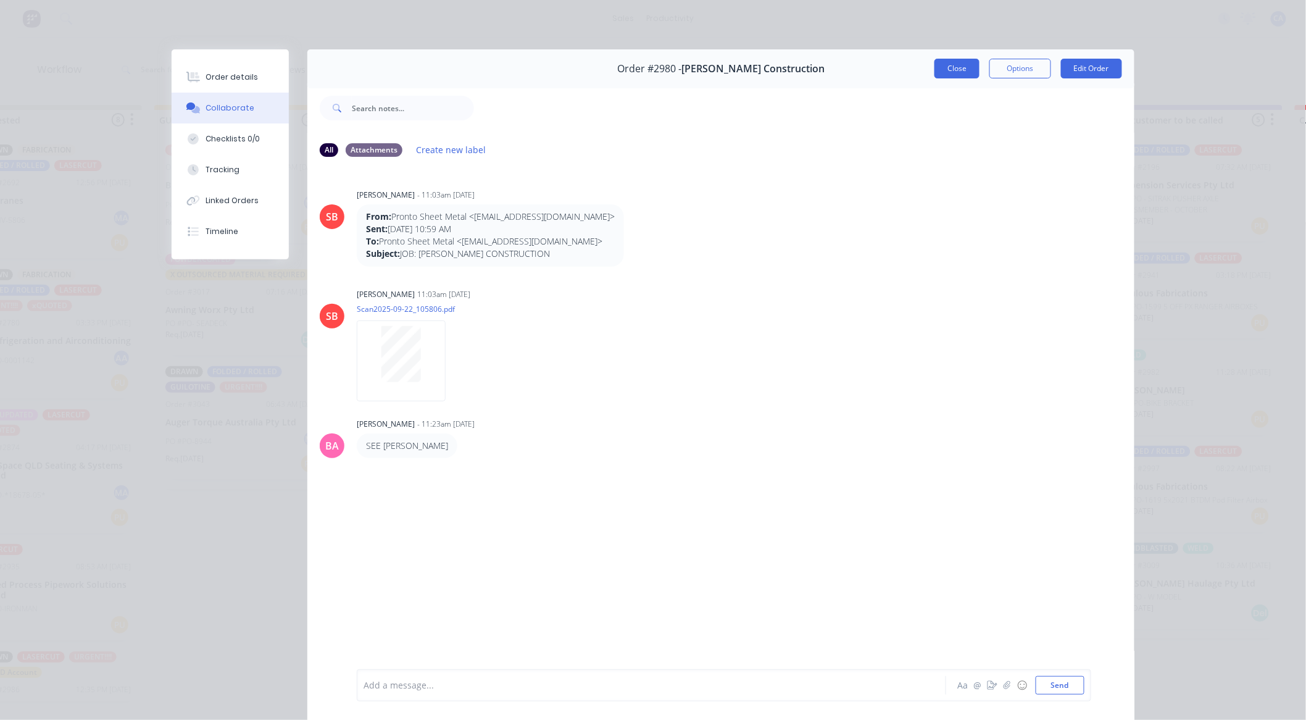
click at [934, 75] on button "Close" at bounding box center [956, 69] width 45 height 20
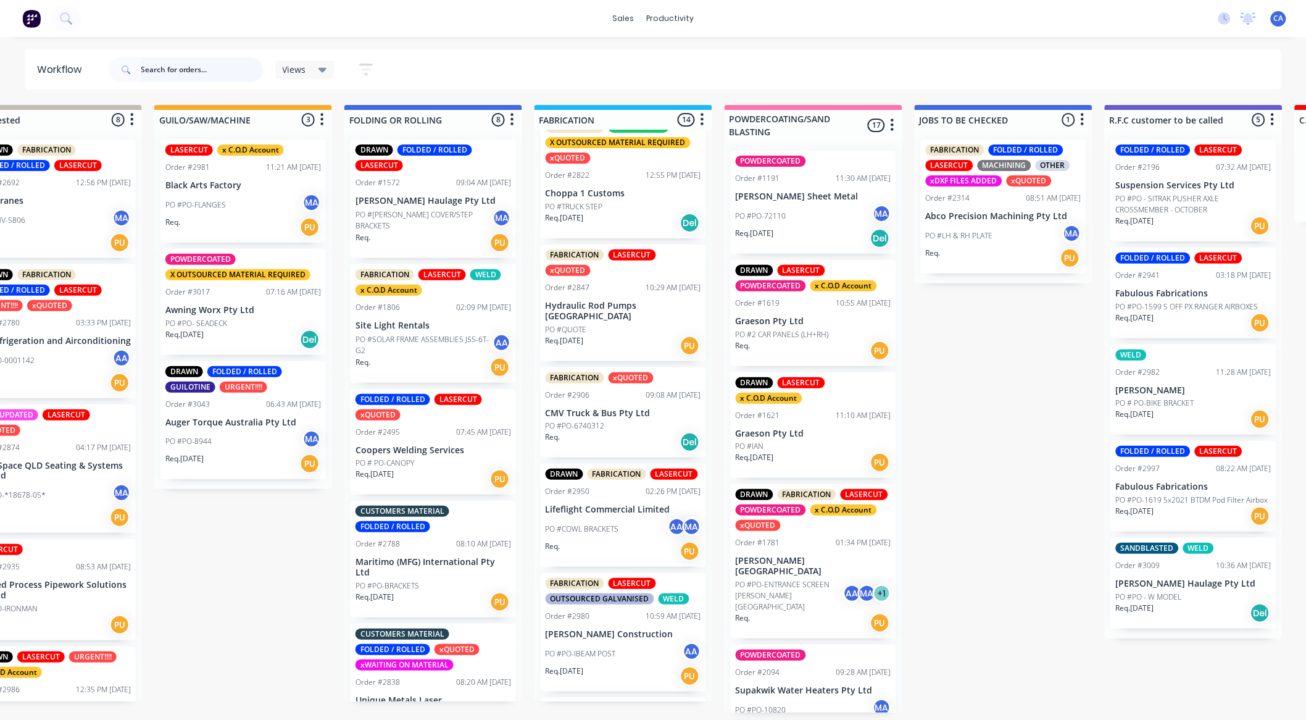
scroll to position [849, 0]
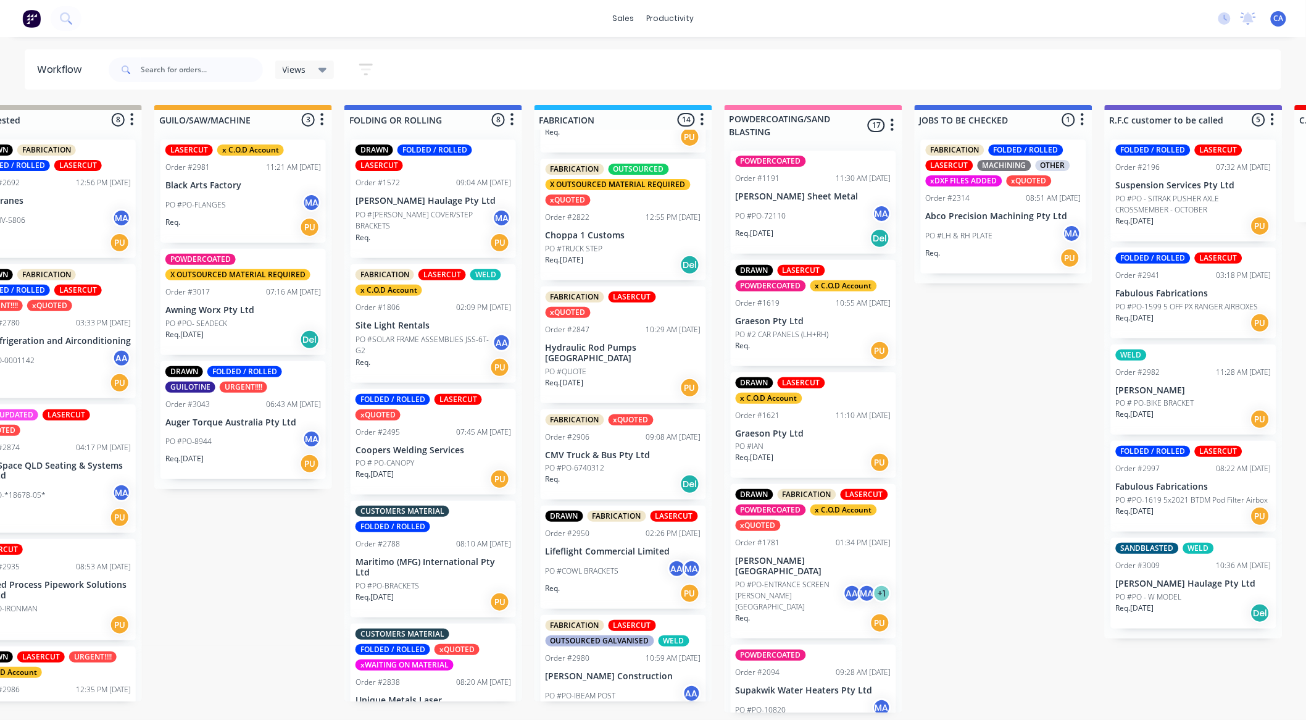
click at [623, 391] on div "Req. [DATE] PU" at bounding box center [624, 387] width 156 height 21
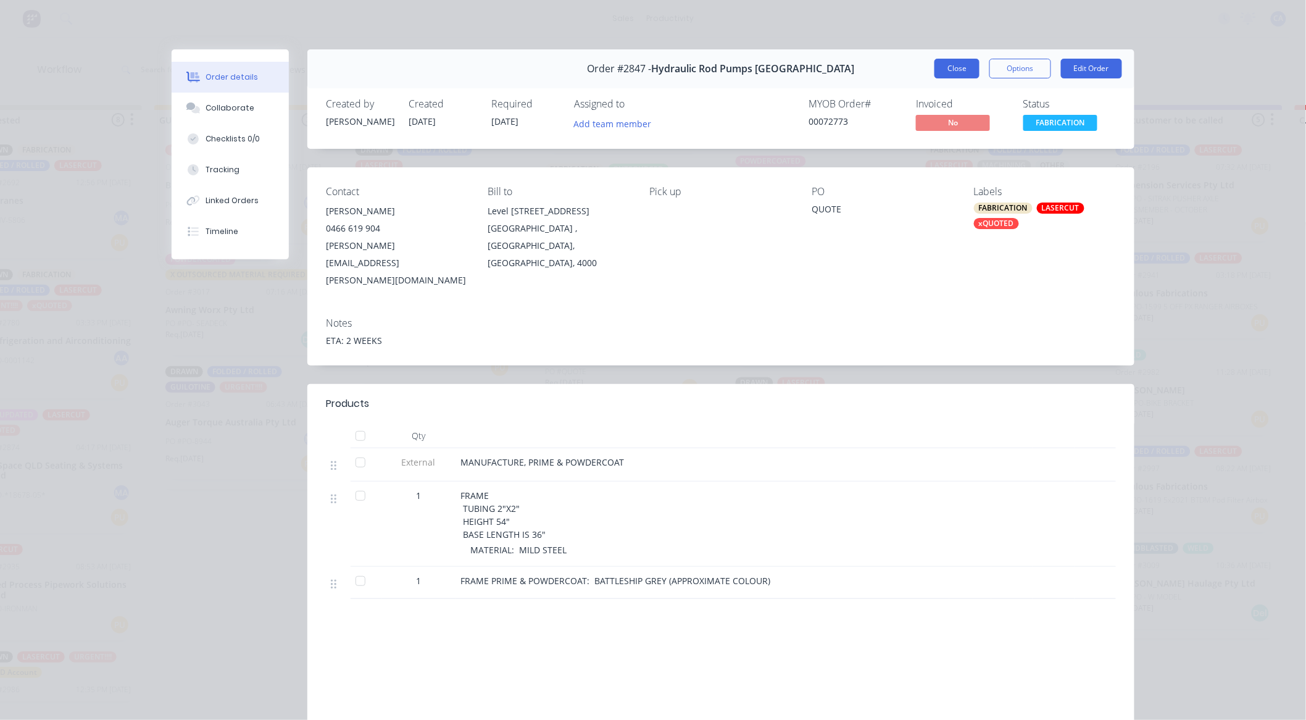
click at [936, 71] on button "Close" at bounding box center [956, 69] width 45 height 20
